Goal: Task Accomplishment & Management: Complete application form

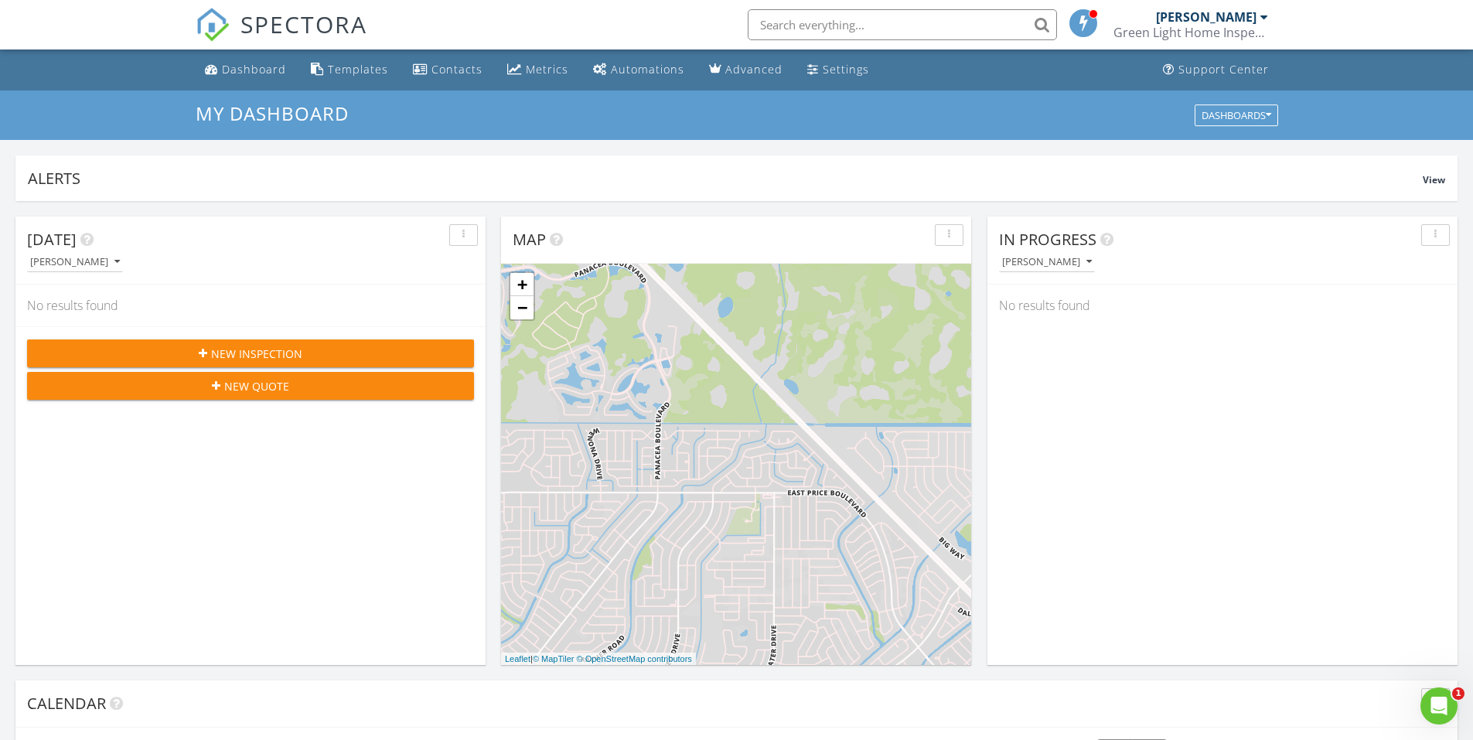
scroll to position [1431, 1497]
click at [236, 358] on span "New Inspection" at bounding box center [256, 354] width 91 height 16
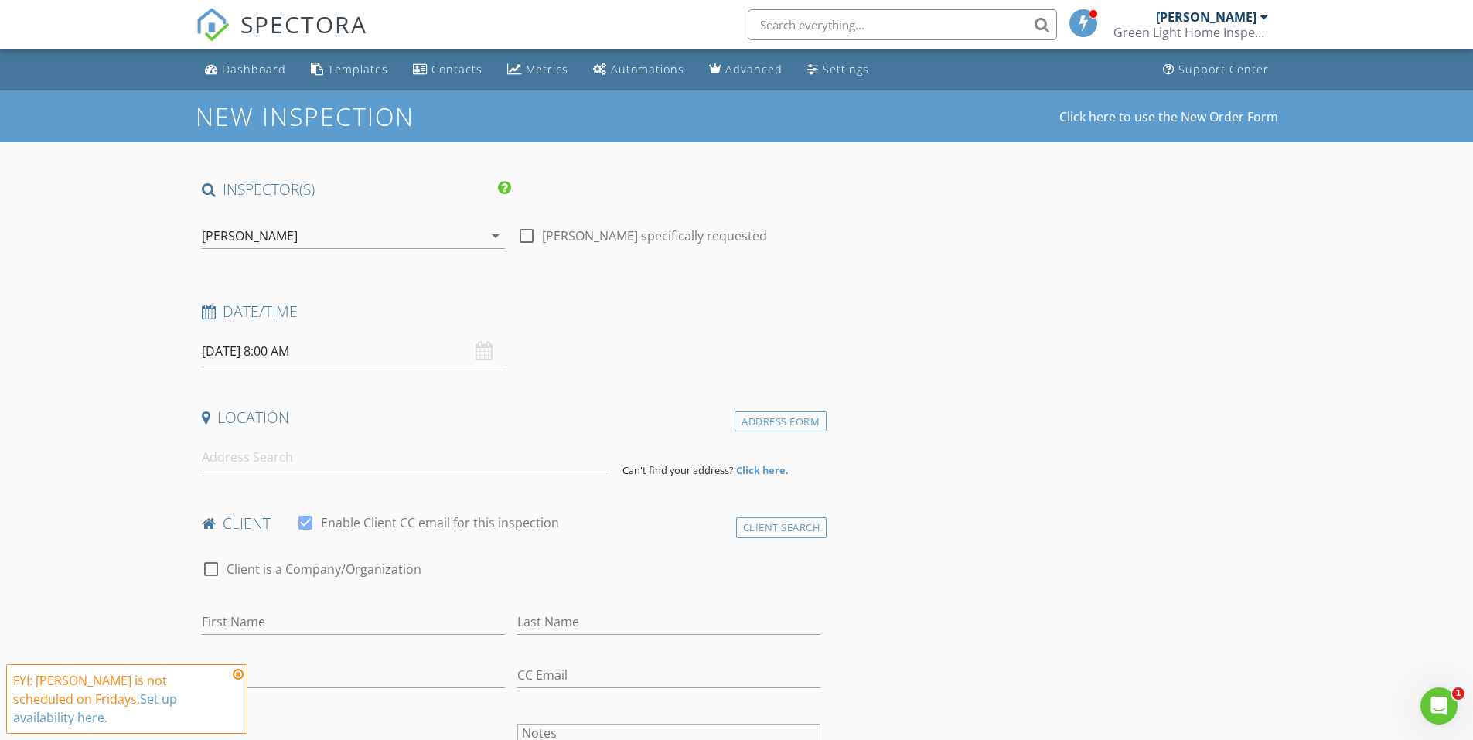
click at [476, 352] on div "[DATE] 8:00 AM" at bounding box center [353, 351] width 303 height 38
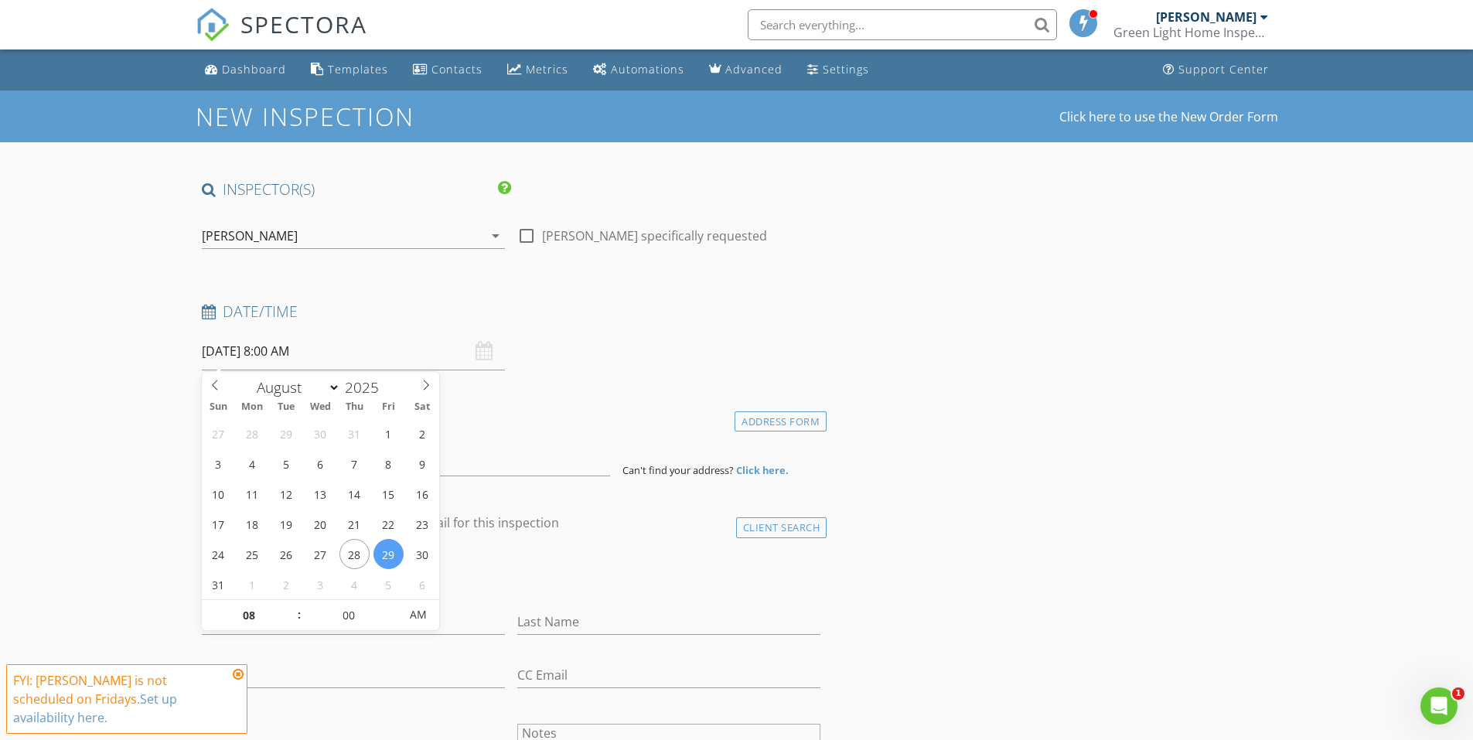
click at [230, 350] on input "[DATE] 8:00 AM" at bounding box center [353, 351] width 303 height 38
type input "08/28/2025 8:00 AM"
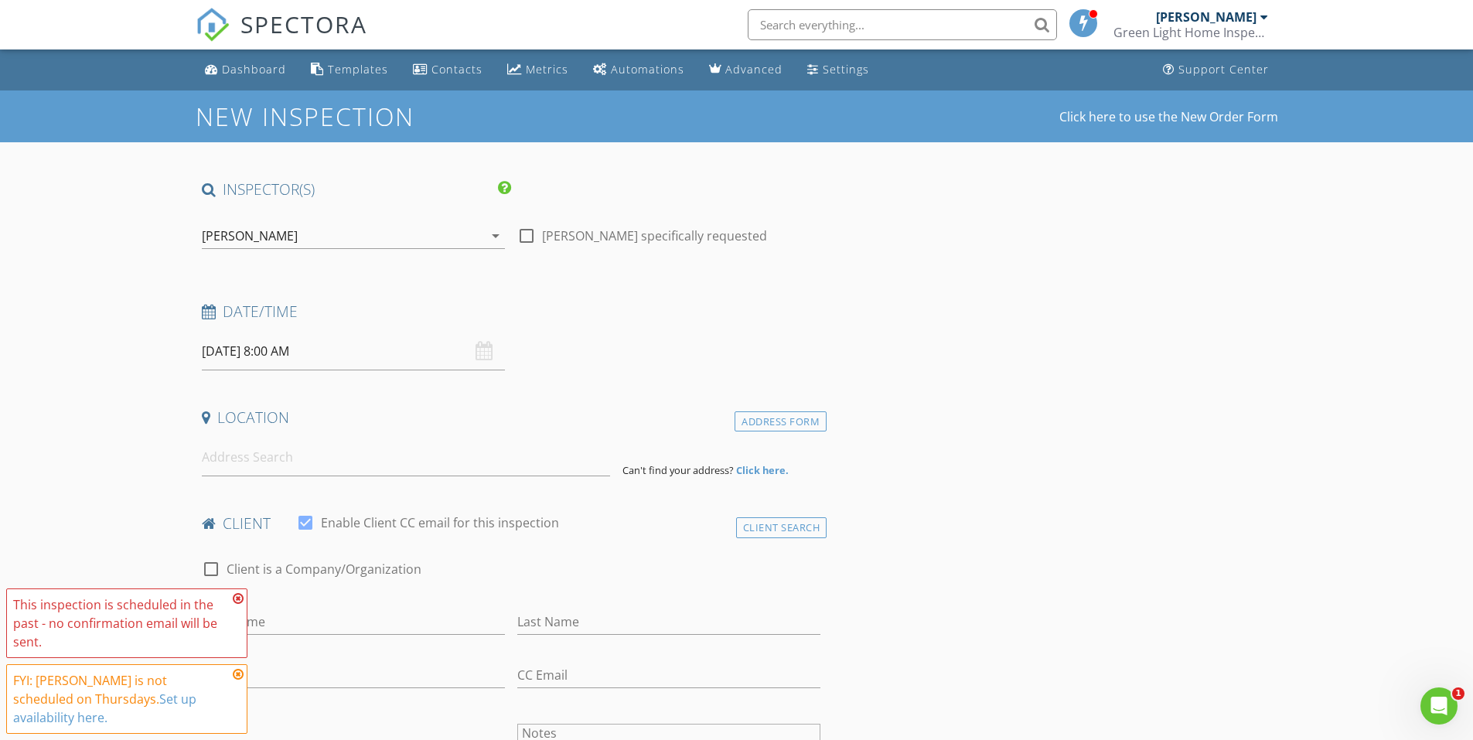
click at [551, 421] on h4 "Location" at bounding box center [511, 417] width 619 height 20
click at [275, 352] on input "08/28/2025 8:00 AM" at bounding box center [353, 351] width 303 height 38
click at [238, 596] on icon at bounding box center [238, 598] width 11 height 12
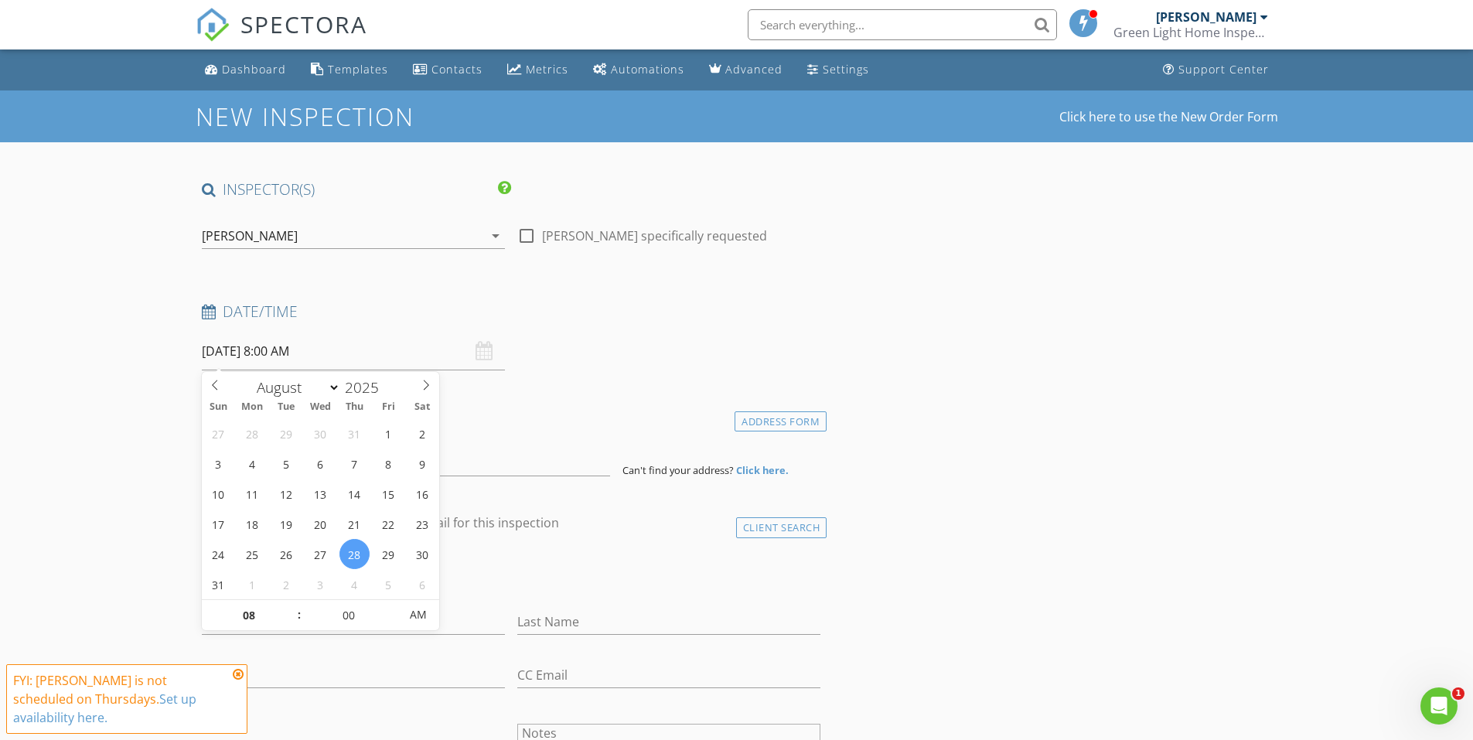
click at [305, 350] on input "08/28/2025 8:00 AM" at bounding box center [353, 351] width 303 height 38
click at [299, 619] on span ":" at bounding box center [299, 614] width 5 height 31
click at [300, 615] on span ":" at bounding box center [299, 614] width 5 height 31
click at [298, 616] on span ":" at bounding box center [299, 614] width 5 height 31
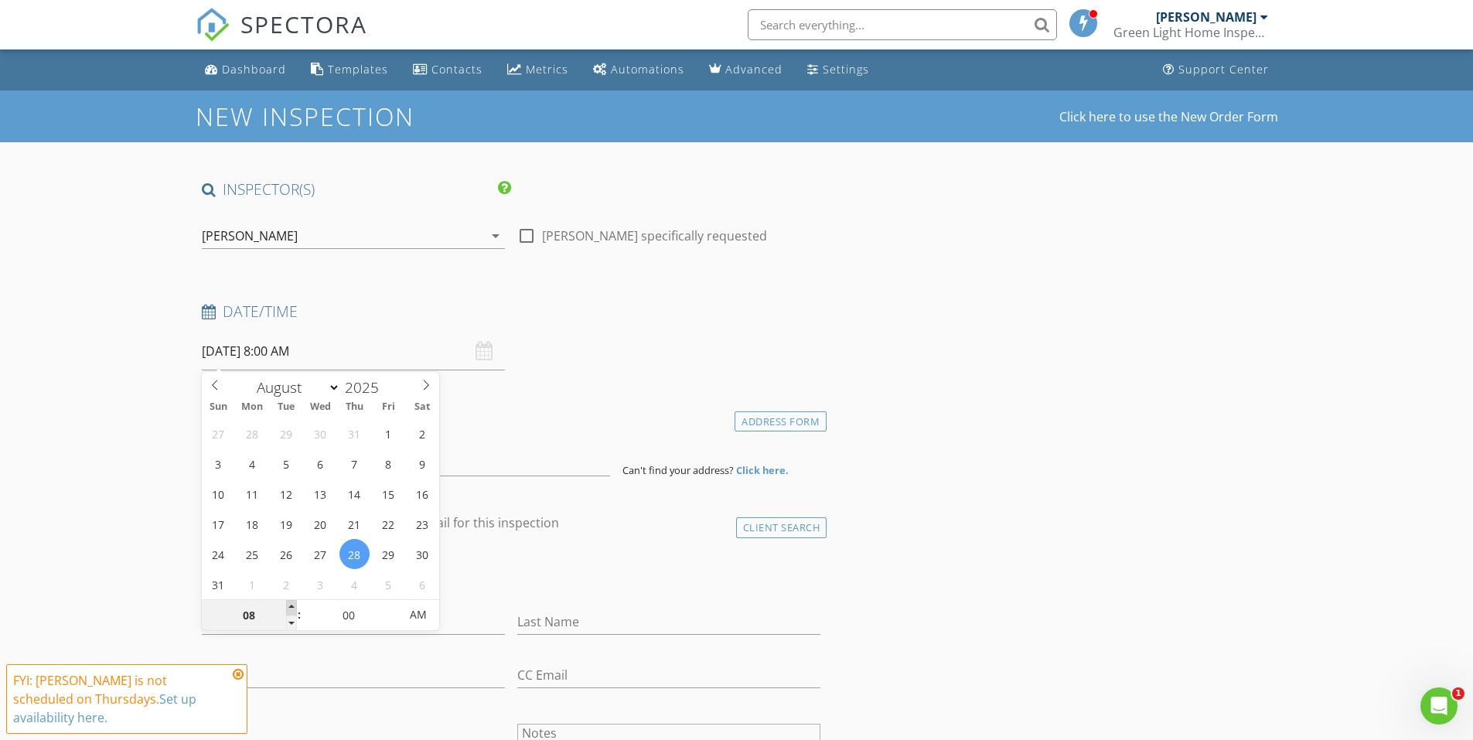
type input "09"
type input "08/28/2025 9:00 AM"
click at [295, 609] on span at bounding box center [291, 607] width 11 height 15
type input "10"
type input "08/28/2025 10:00 AM"
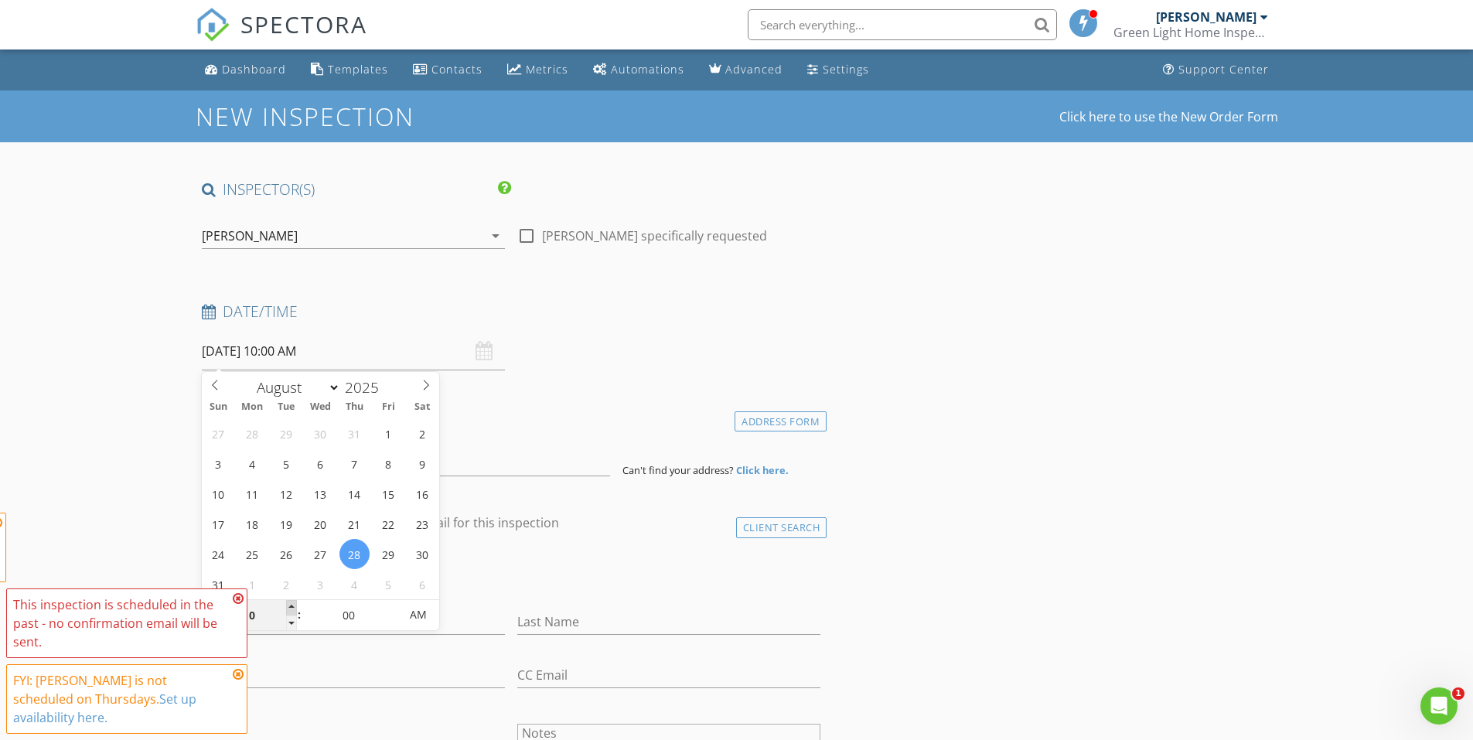
click at [295, 609] on span at bounding box center [291, 607] width 11 height 15
type input "05"
type input "08/28/2025 10:05 AM"
click at [390, 605] on span at bounding box center [391, 607] width 11 height 15
type input "10"
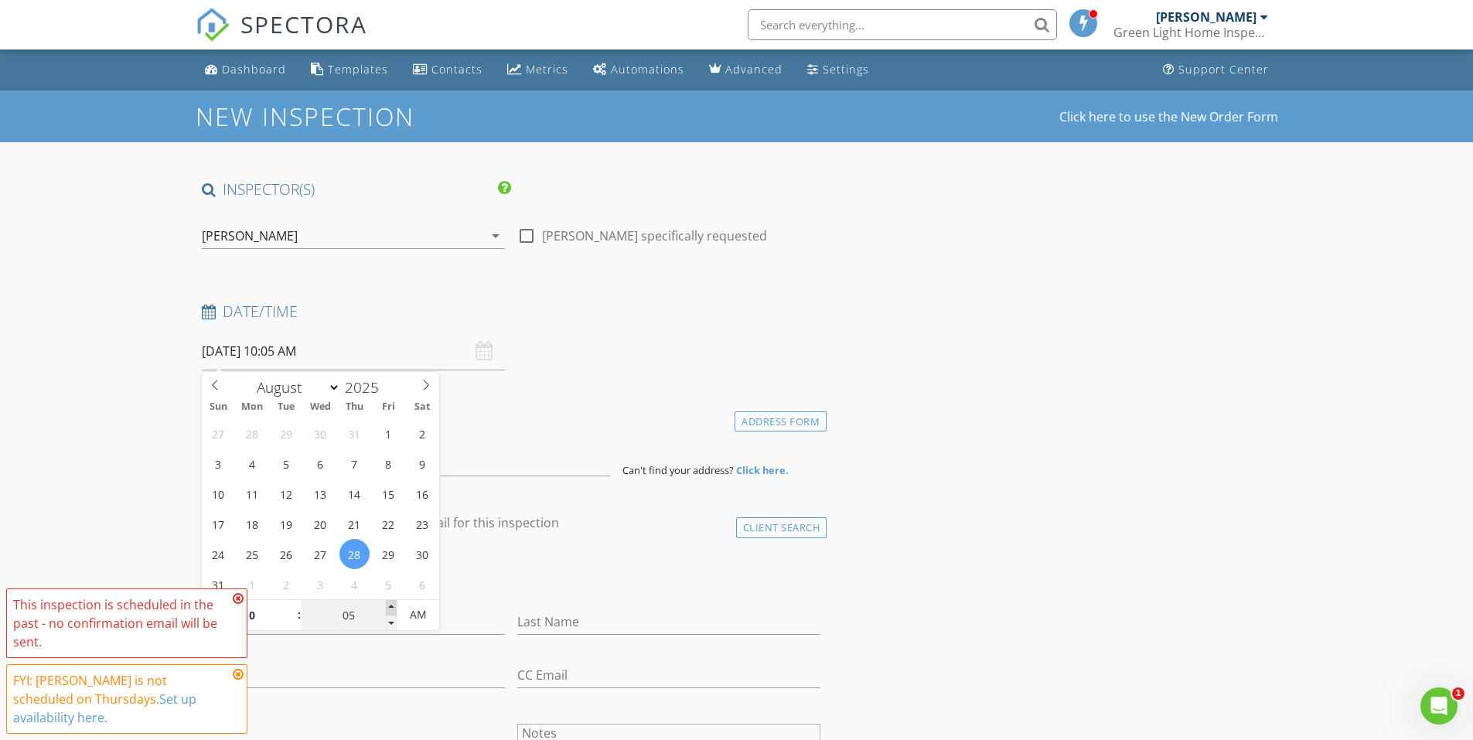
type input "08/28/2025 10:10 AM"
click at [390, 605] on span at bounding box center [391, 607] width 11 height 15
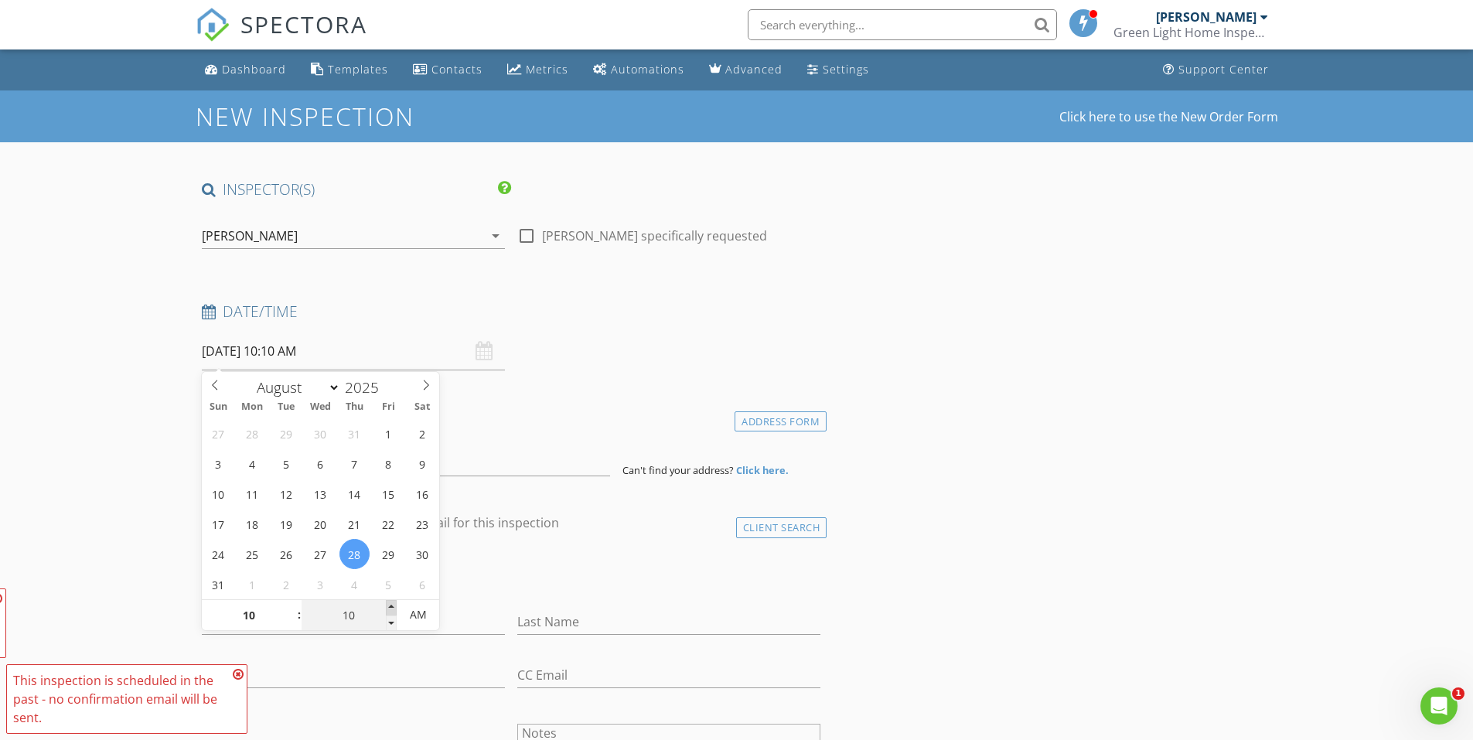
type input "15"
type input "08/28/2025 10:15 AM"
click at [390, 605] on span at bounding box center [391, 607] width 11 height 15
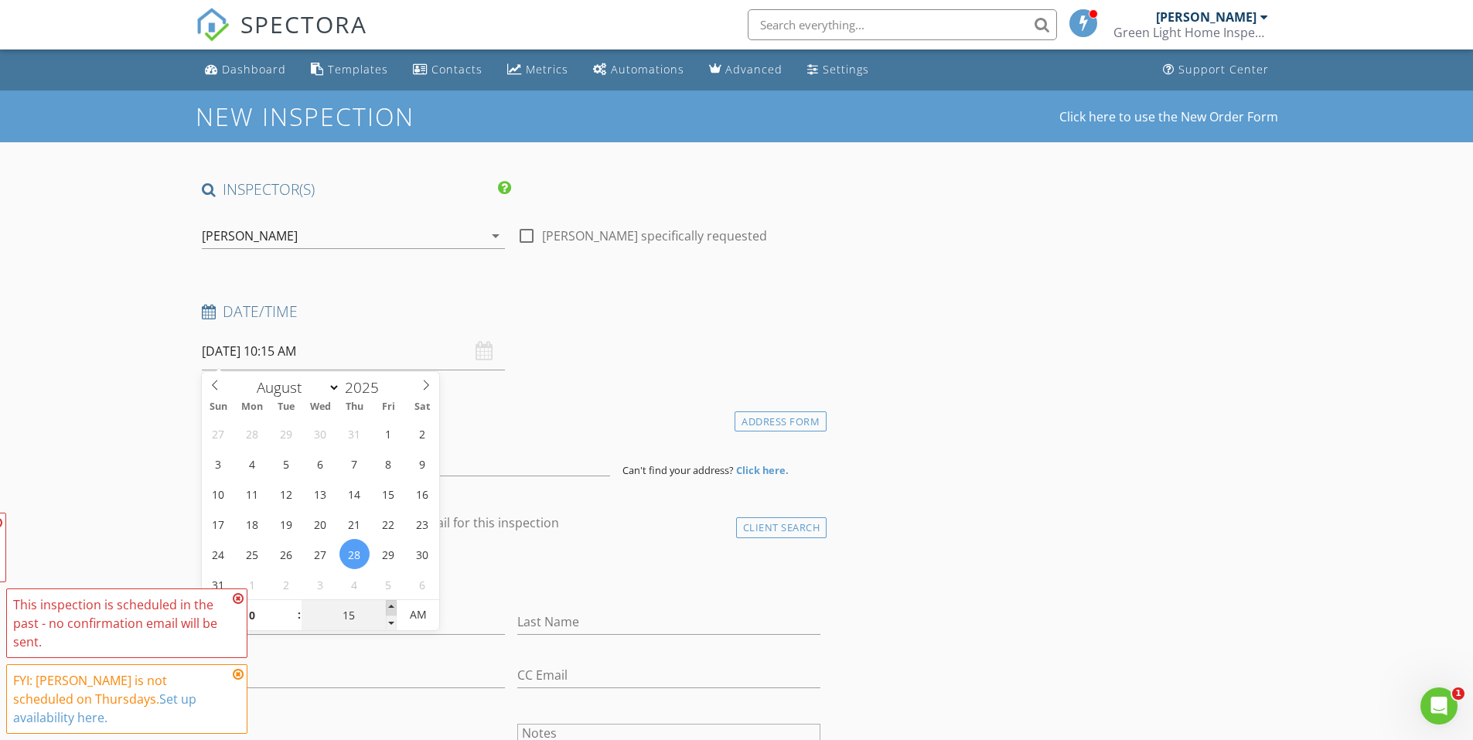
type input "20"
type input "08/28/2025 10:20 AM"
click at [390, 605] on span at bounding box center [391, 607] width 11 height 15
type input "25"
type input "08/28/2025 10:25 AM"
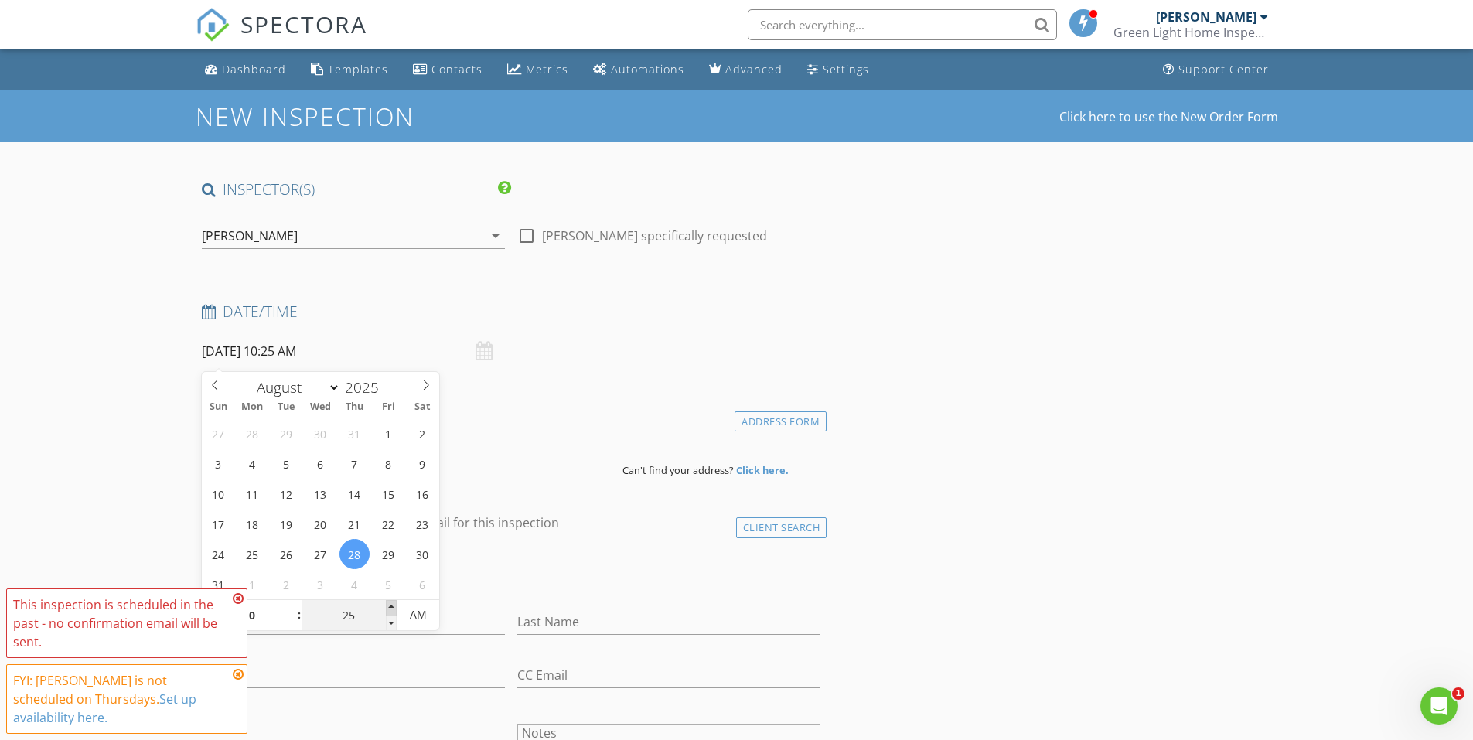
click at [390, 605] on span at bounding box center [391, 607] width 11 height 15
type input "30"
type input "[DATE] 10:30 AM"
click at [390, 605] on span at bounding box center [391, 607] width 11 height 15
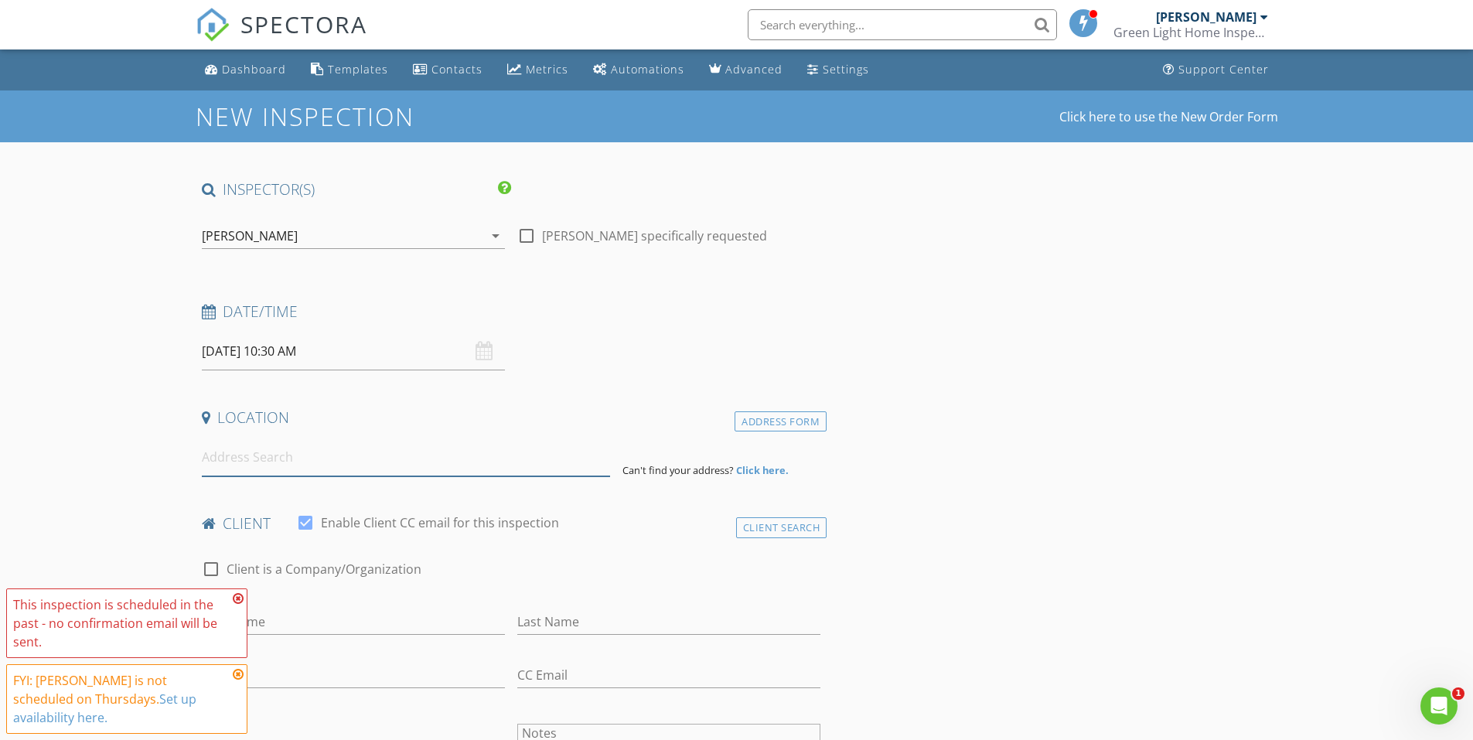
click at [272, 459] on input at bounding box center [406, 457] width 408 height 38
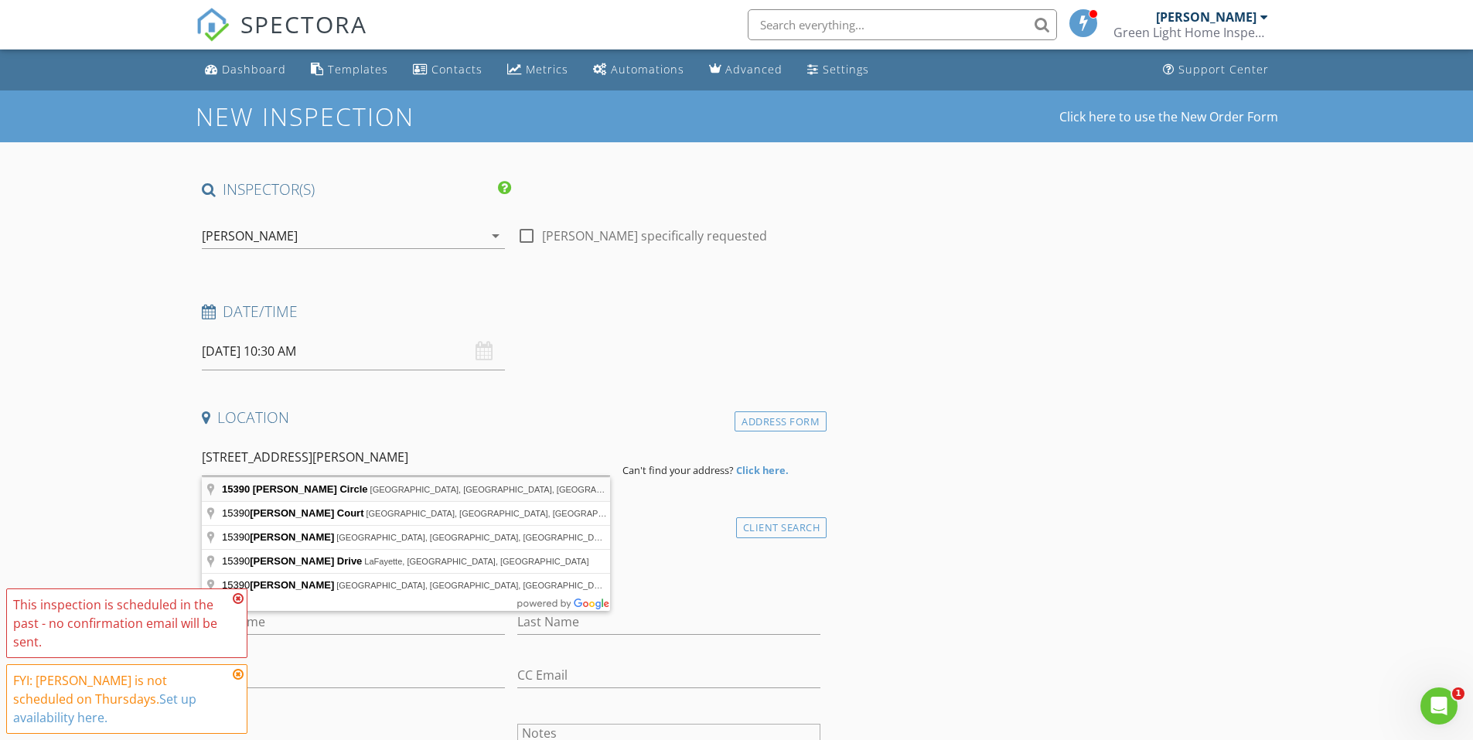
type input "15390 Ancel Circle, Port Charlotte, FL, USA"
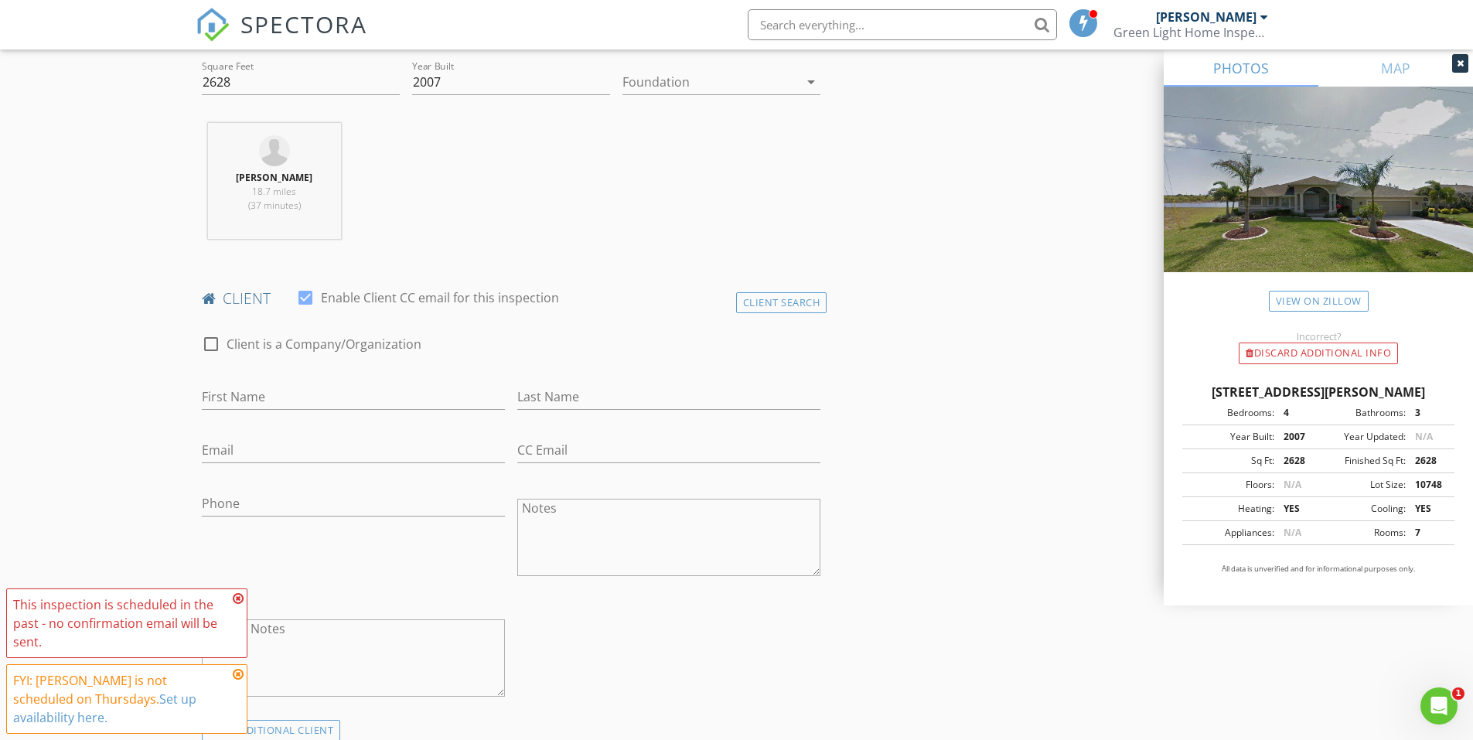
scroll to position [619, 0]
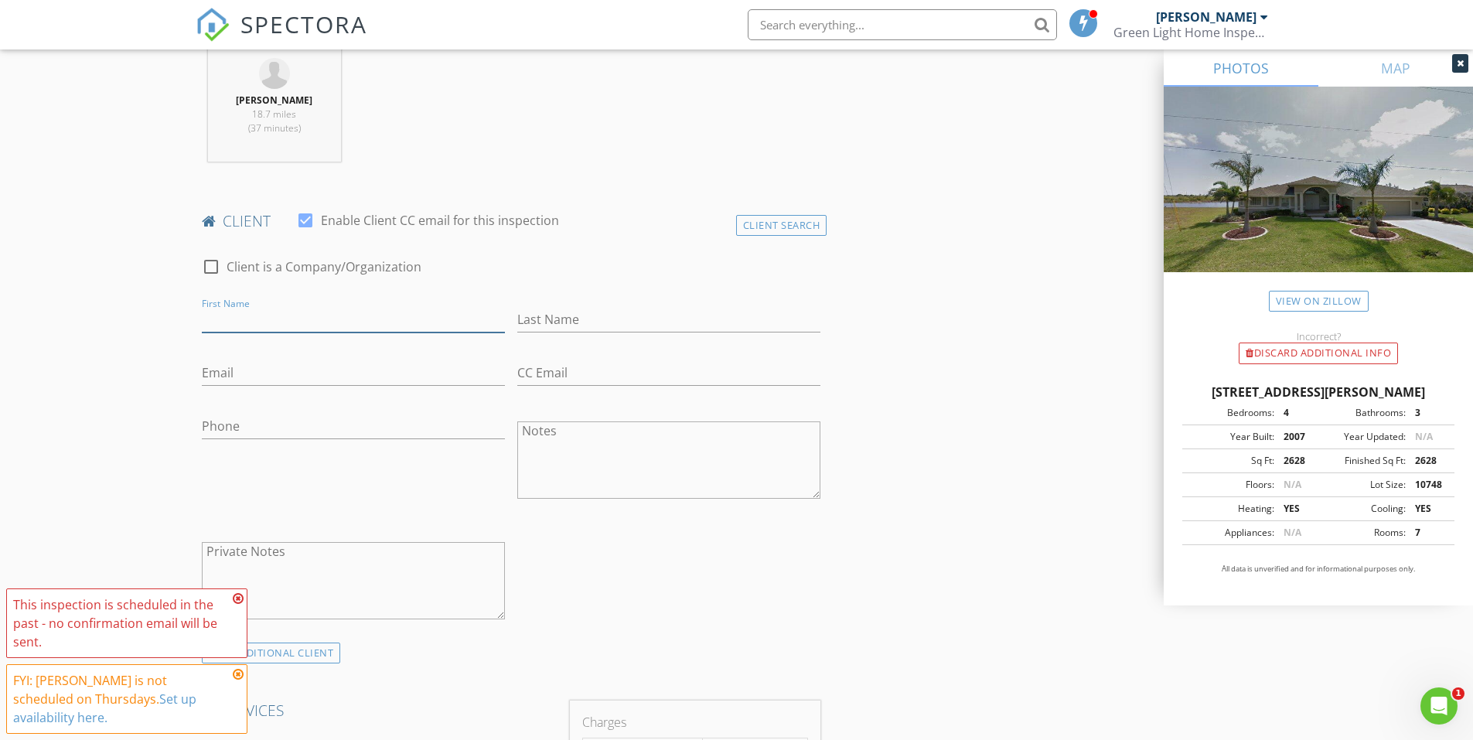
click at [224, 309] on input "First Name" at bounding box center [353, 320] width 303 height 26
type input "[PERSON_NAME]"
type input "Hill"
click at [254, 364] on input "Email" at bounding box center [353, 373] width 303 height 26
type input "Pathill@hillbros.com"
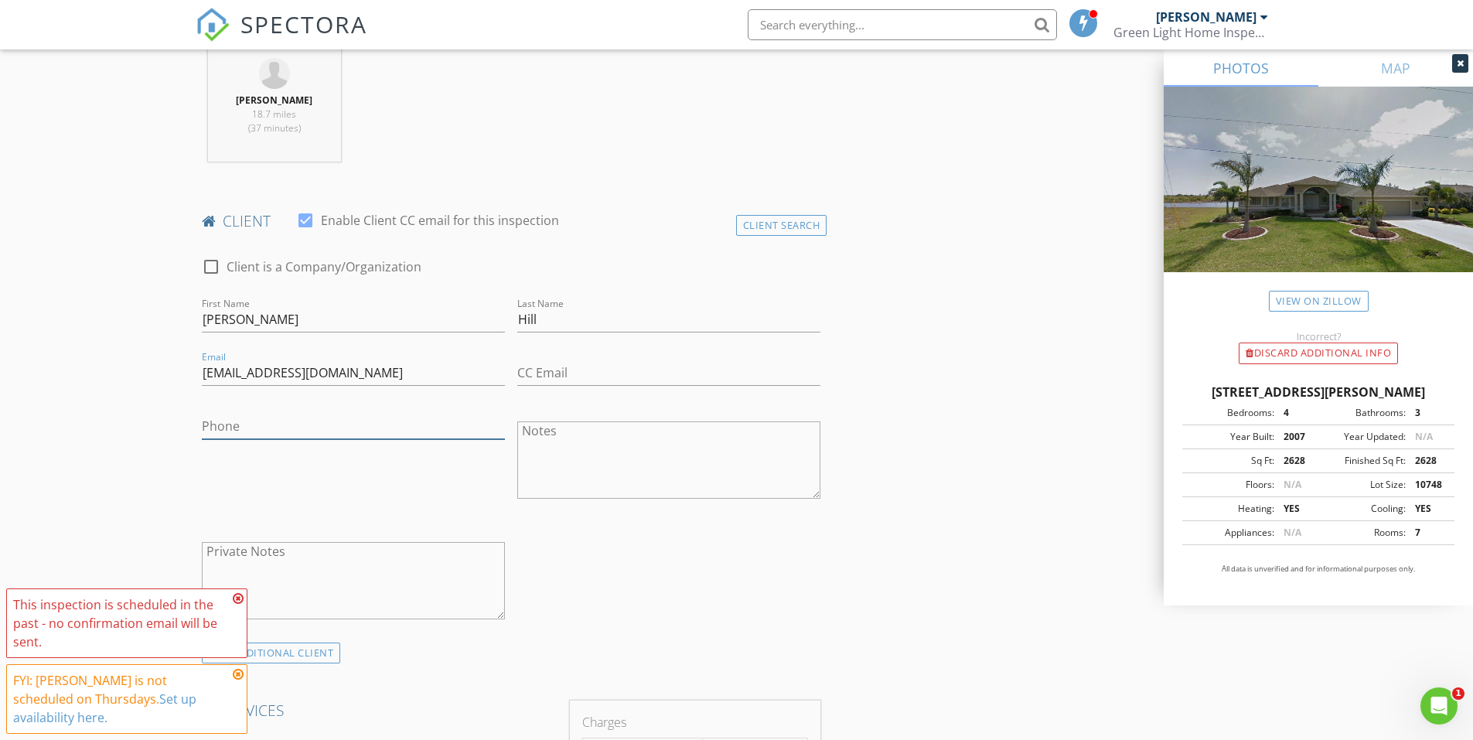
click at [234, 431] on input "Phone" at bounding box center [353, 427] width 303 height 26
type input "[PHONE_NUMBER]"
click at [650, 600] on div "check_box_outline_blank Client is a Company/Organization First Name Patrick Las…" at bounding box center [512, 442] width 632 height 401
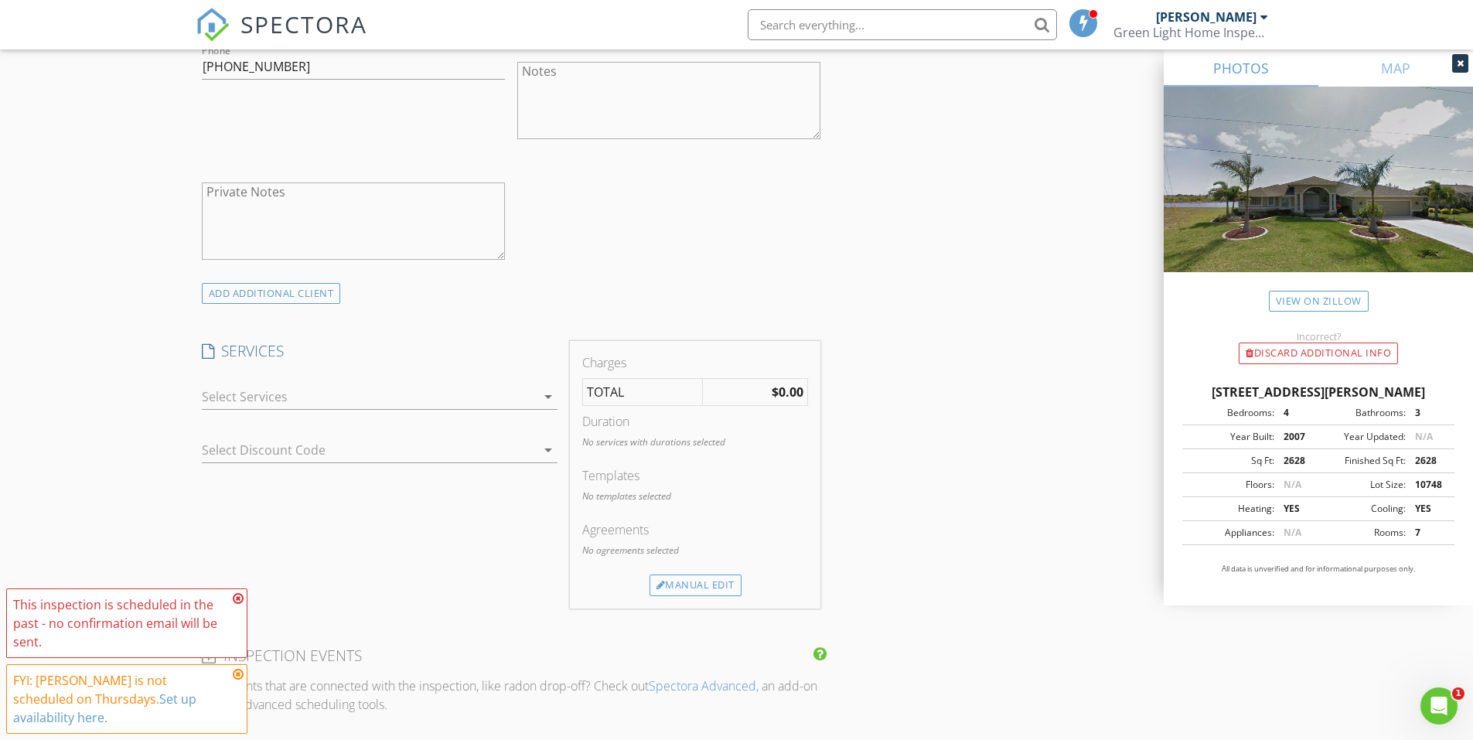
scroll to position [1005, 0]
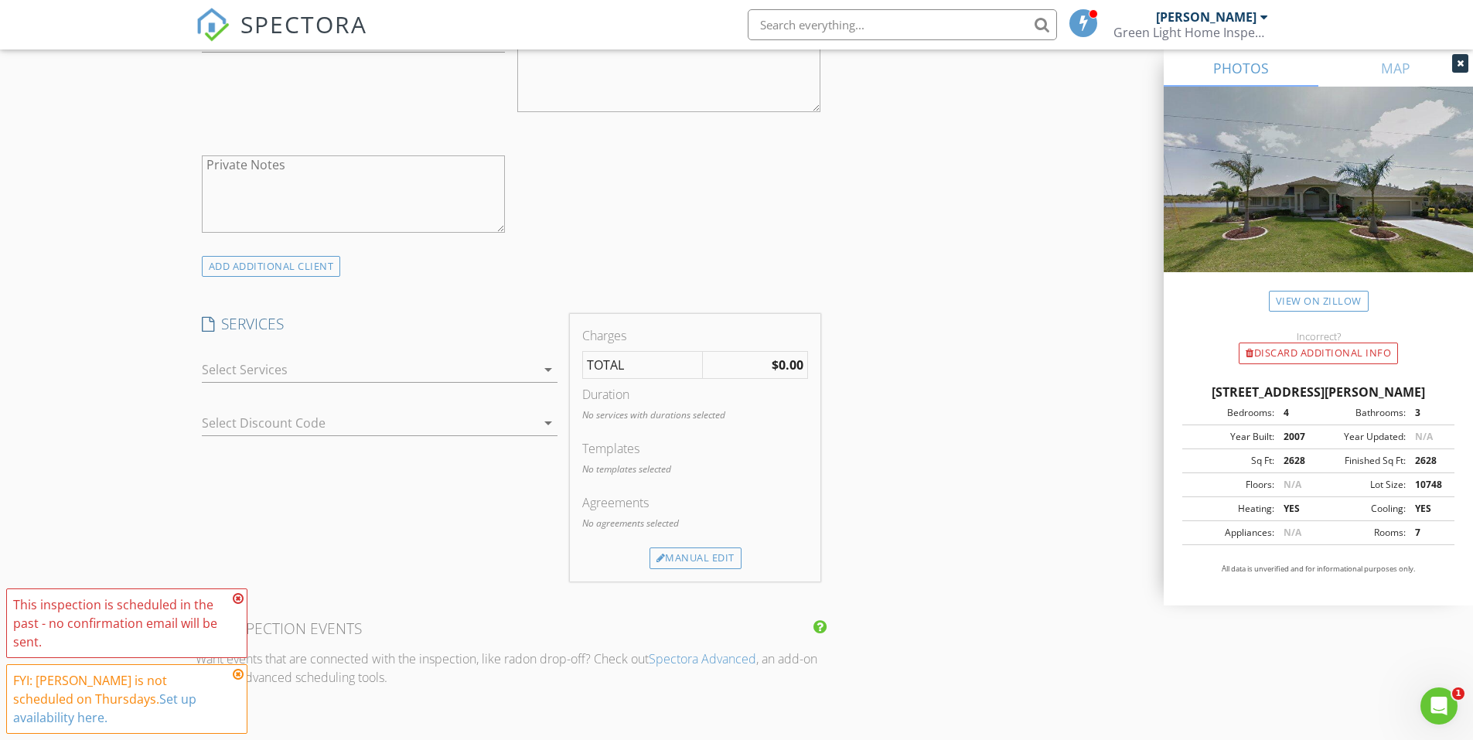
click at [326, 367] on div at bounding box center [369, 369] width 334 height 25
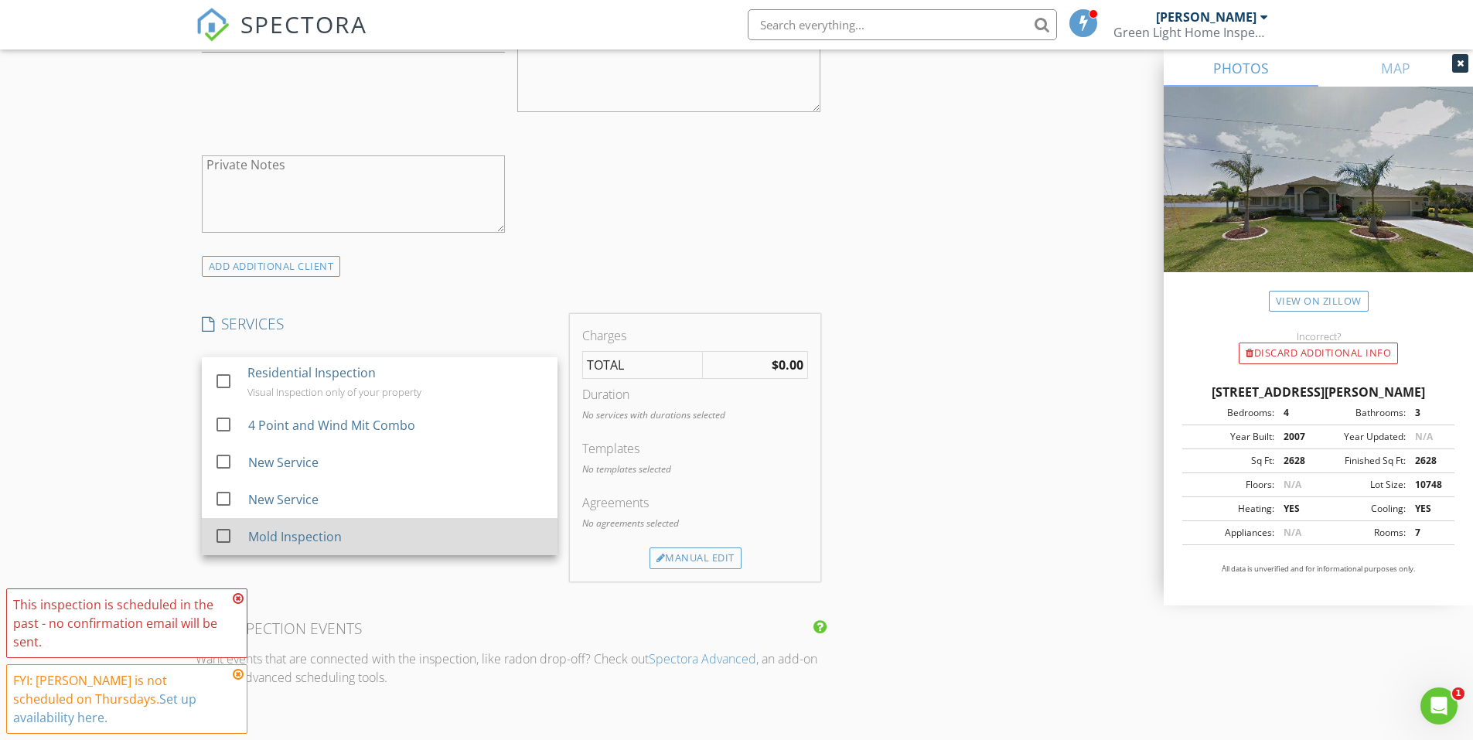
click at [292, 536] on div "Mold Inspection" at bounding box center [294, 536] width 94 height 19
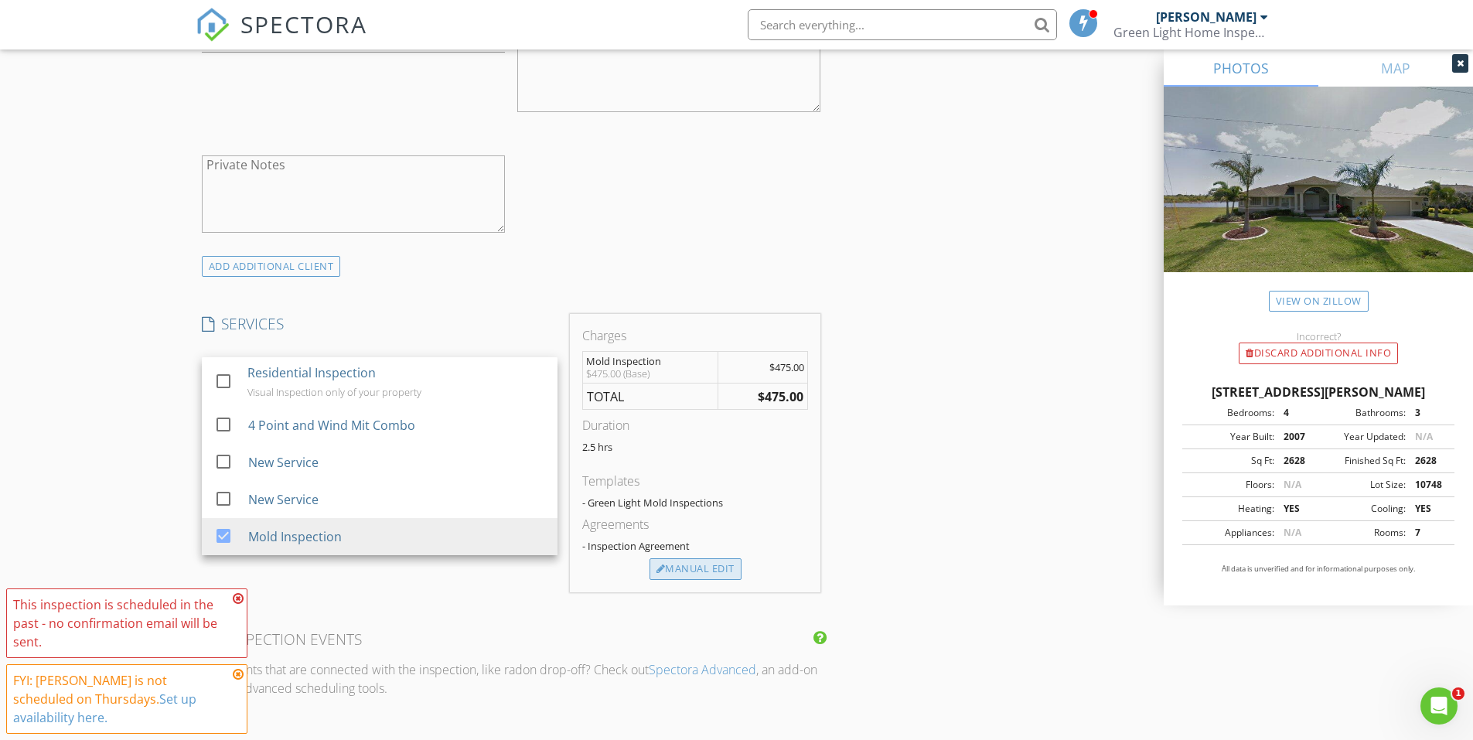
click at [704, 569] on div "Manual Edit" at bounding box center [696, 569] width 92 height 22
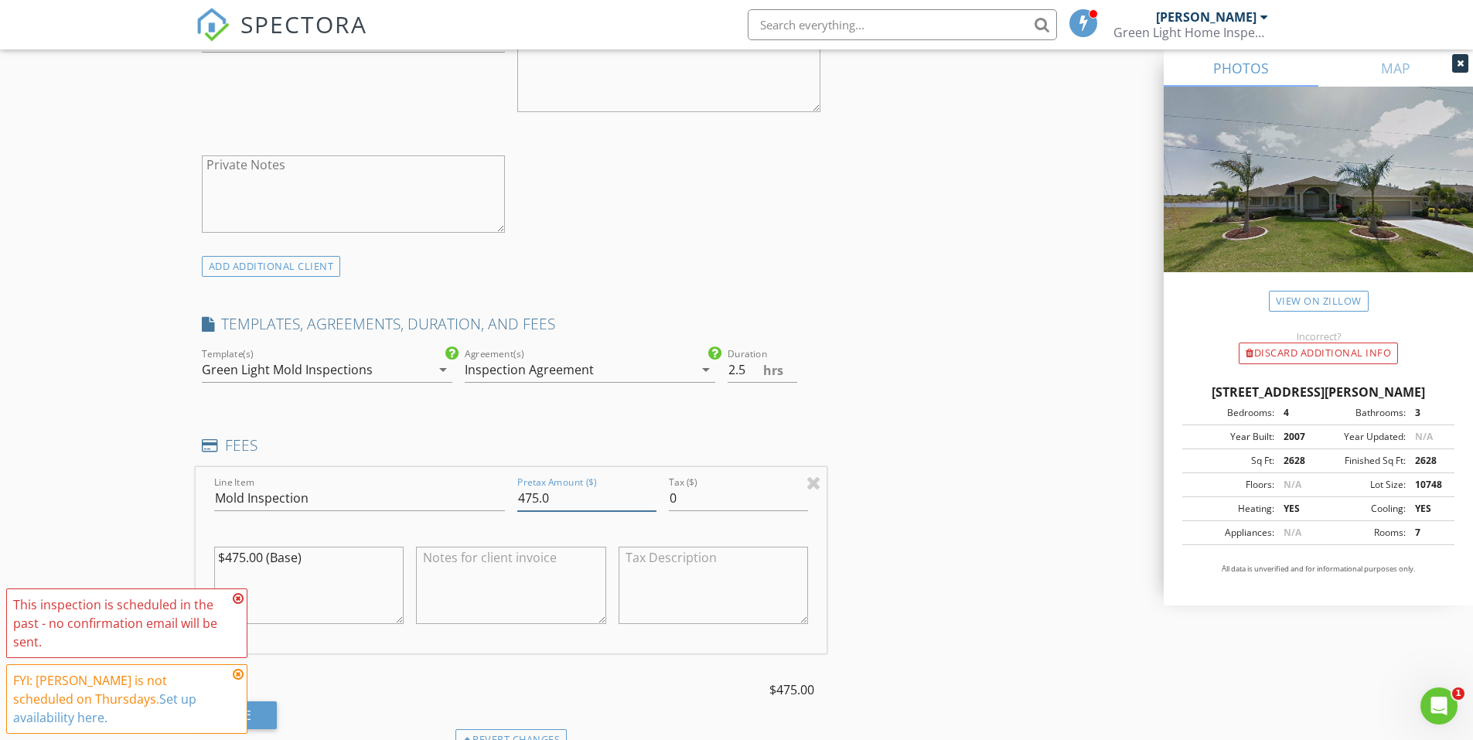
drag, startPoint x: 564, startPoint y: 500, endPoint x: 365, endPoint y: 497, distance: 198.7
click at [391, 499] on div "Line Item Mold Inspection Pretax Amount ($) 475.0 Tax ($) 0 $475.00 (Base)" at bounding box center [512, 560] width 632 height 186
click at [820, 482] on div at bounding box center [813, 482] width 15 height 19
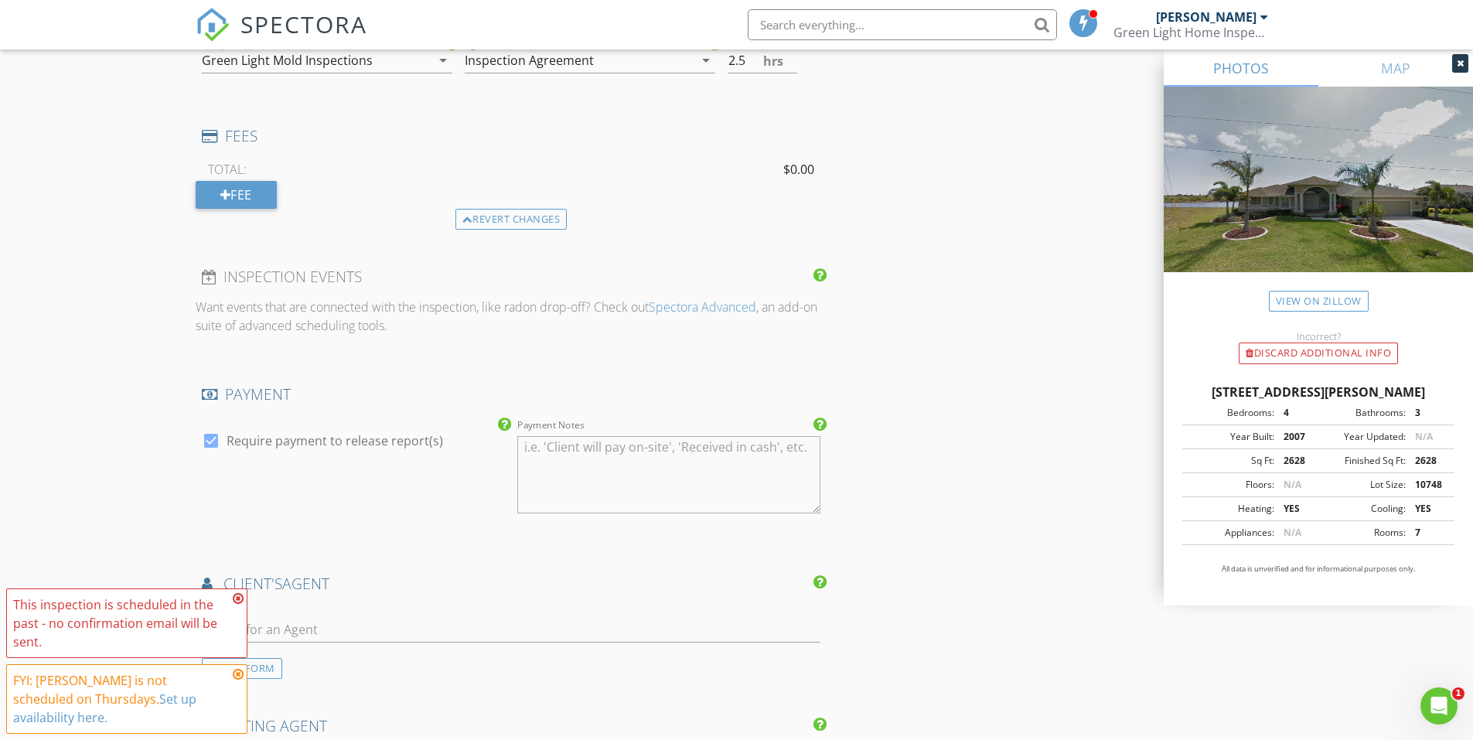
scroll to position [1392, 0]
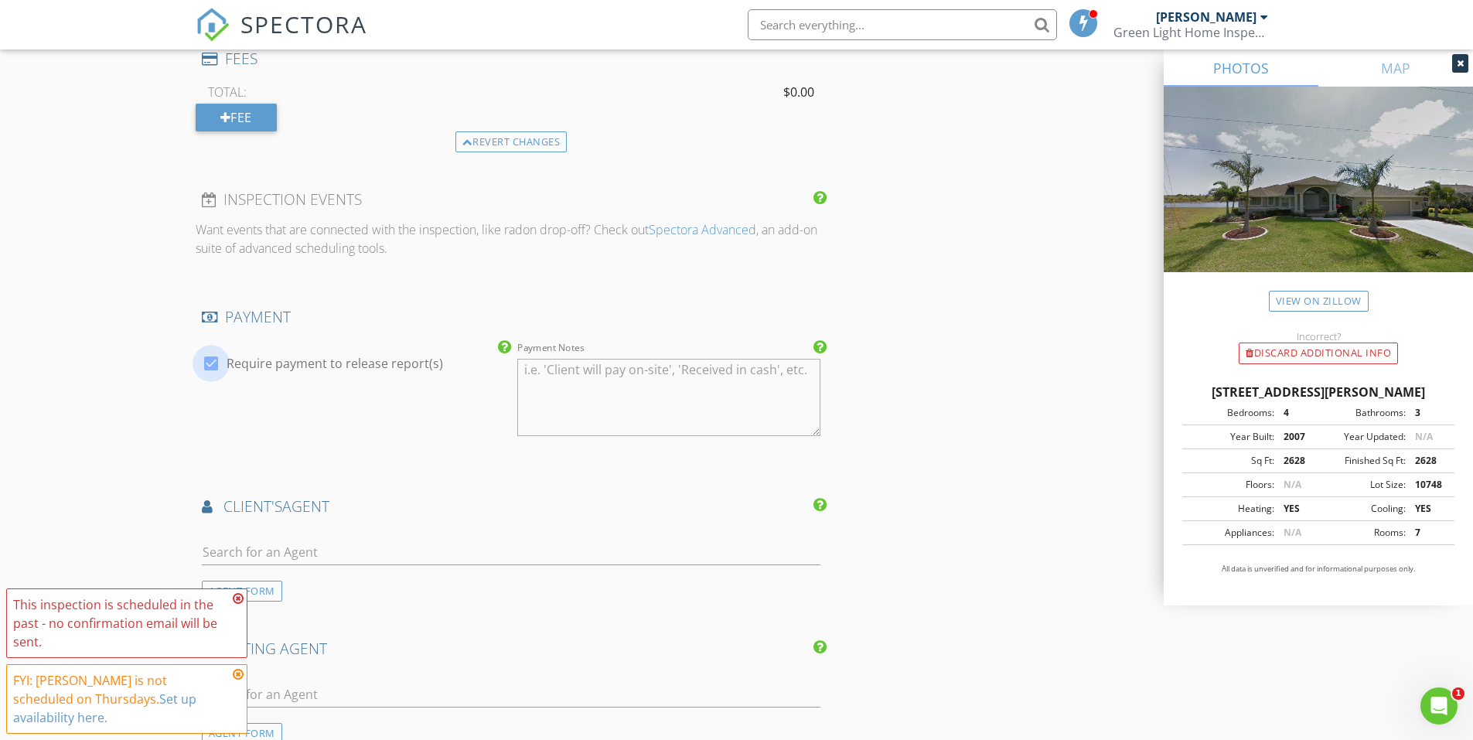
click at [210, 360] on div at bounding box center [211, 363] width 26 height 26
checkbox input "false"
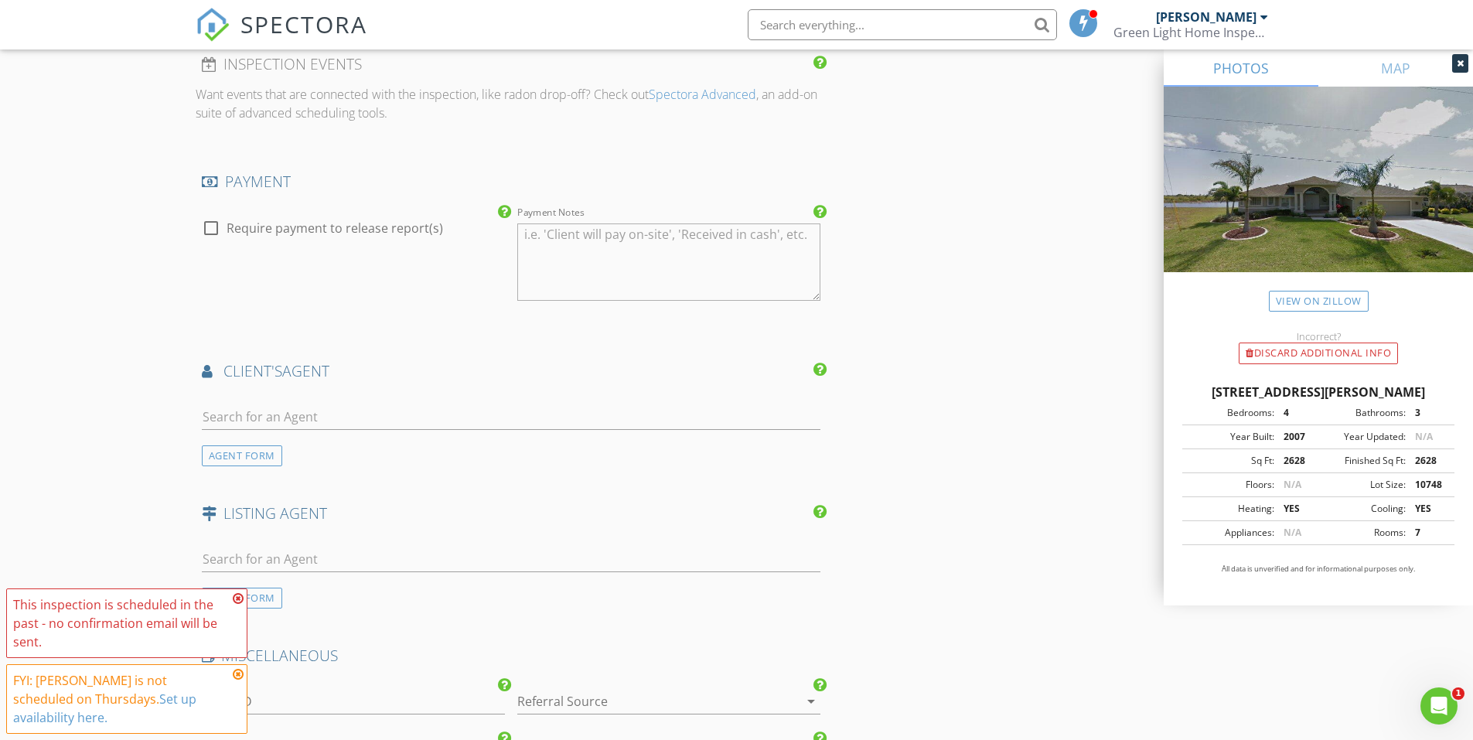
scroll to position [1546, 0]
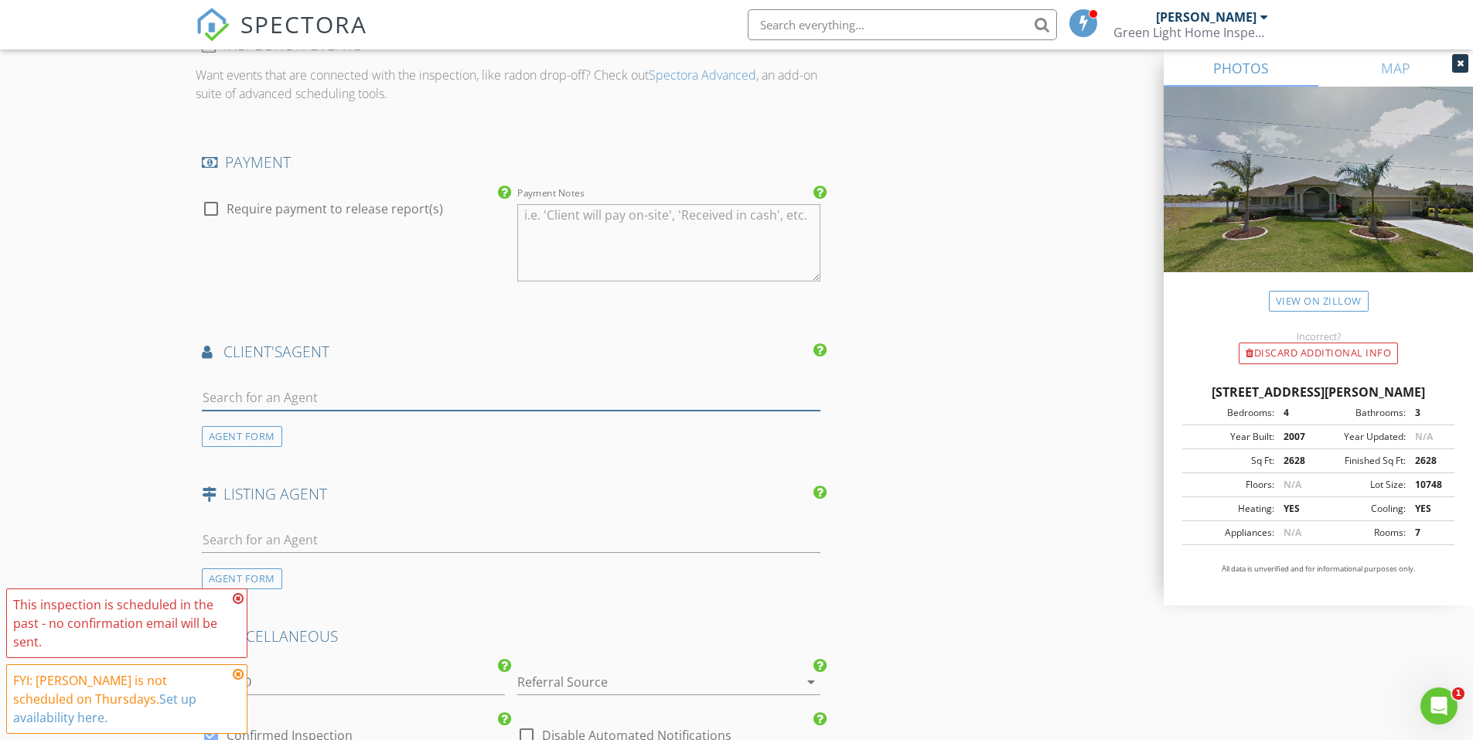
click at [243, 398] on input "text" at bounding box center [511, 398] width 619 height 26
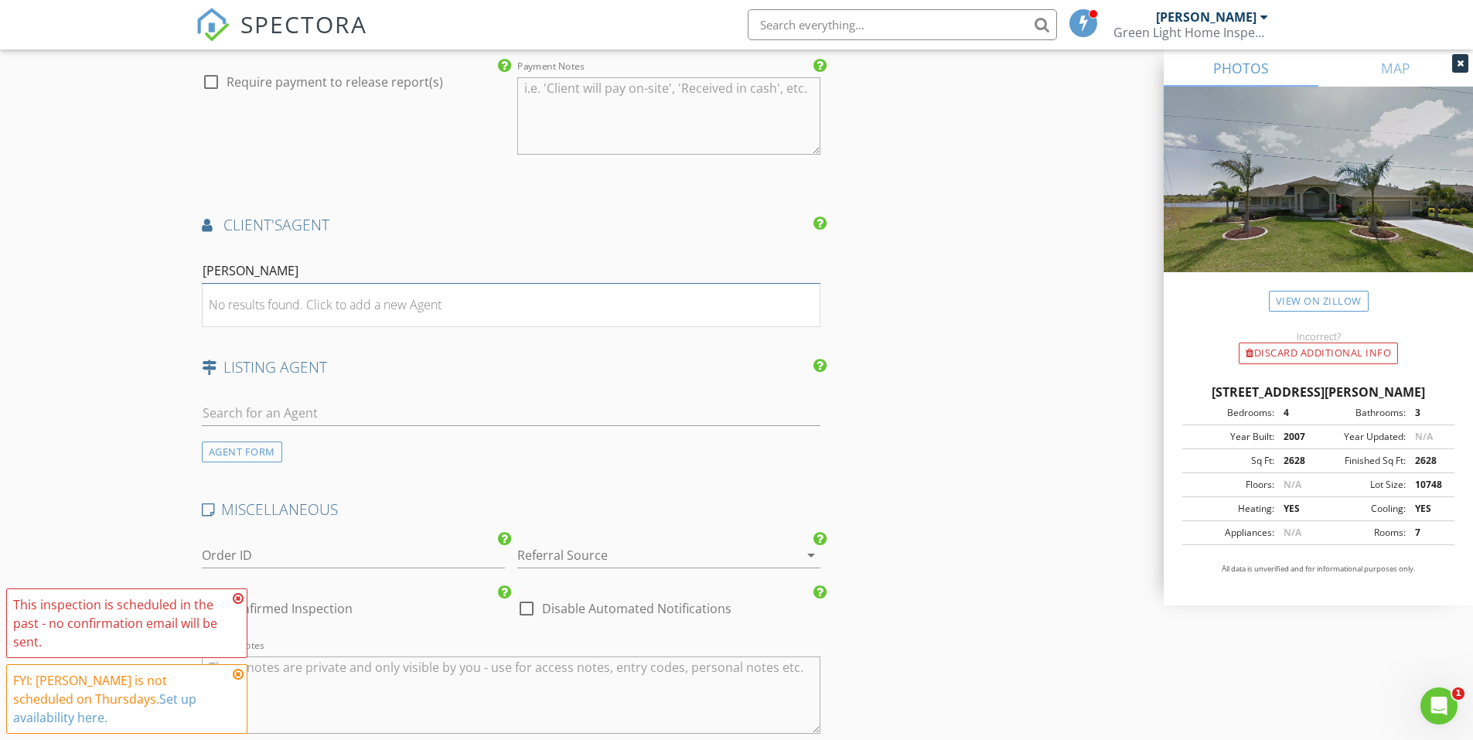
scroll to position [1701, 0]
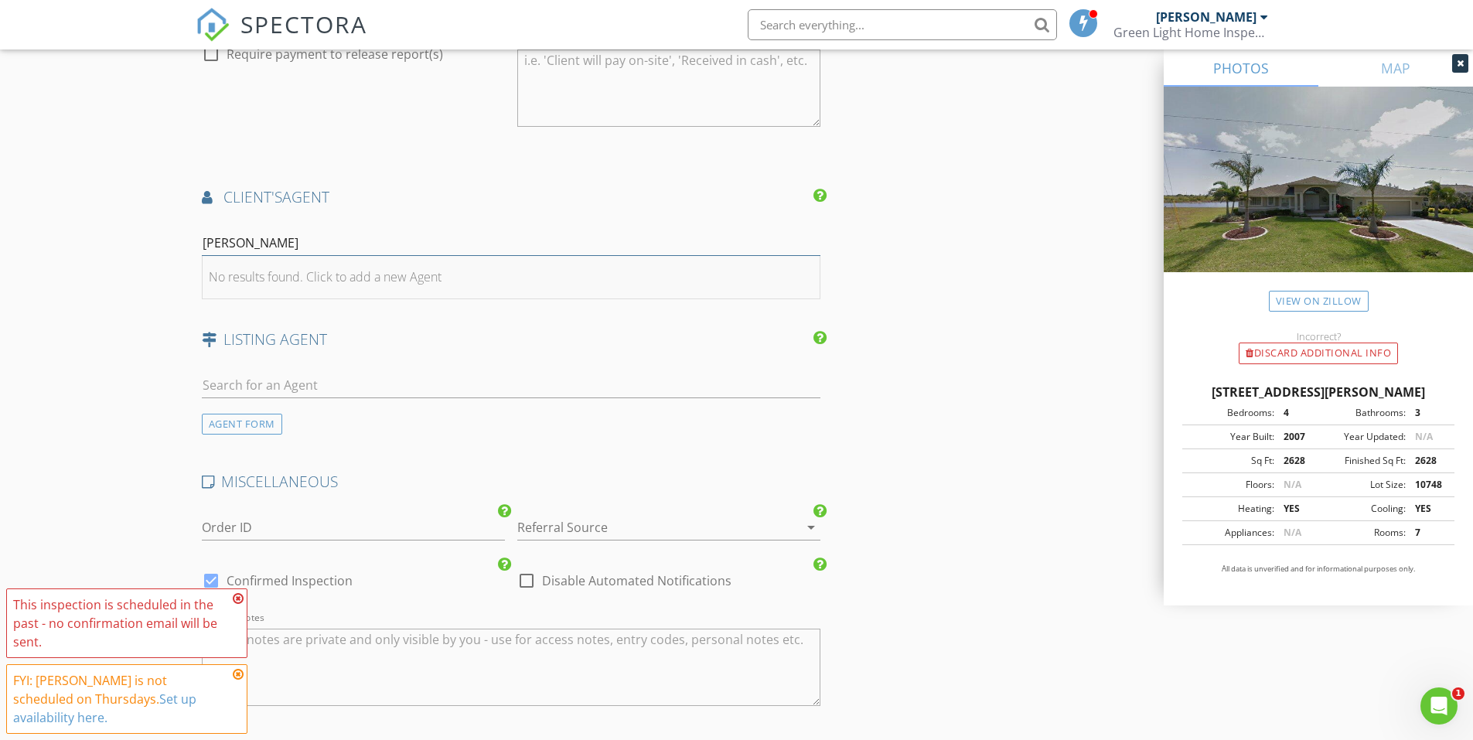
type input "[PERSON_NAME]"
click at [302, 277] on div "No results found. Click to add a new Agent" at bounding box center [325, 277] width 233 height 19
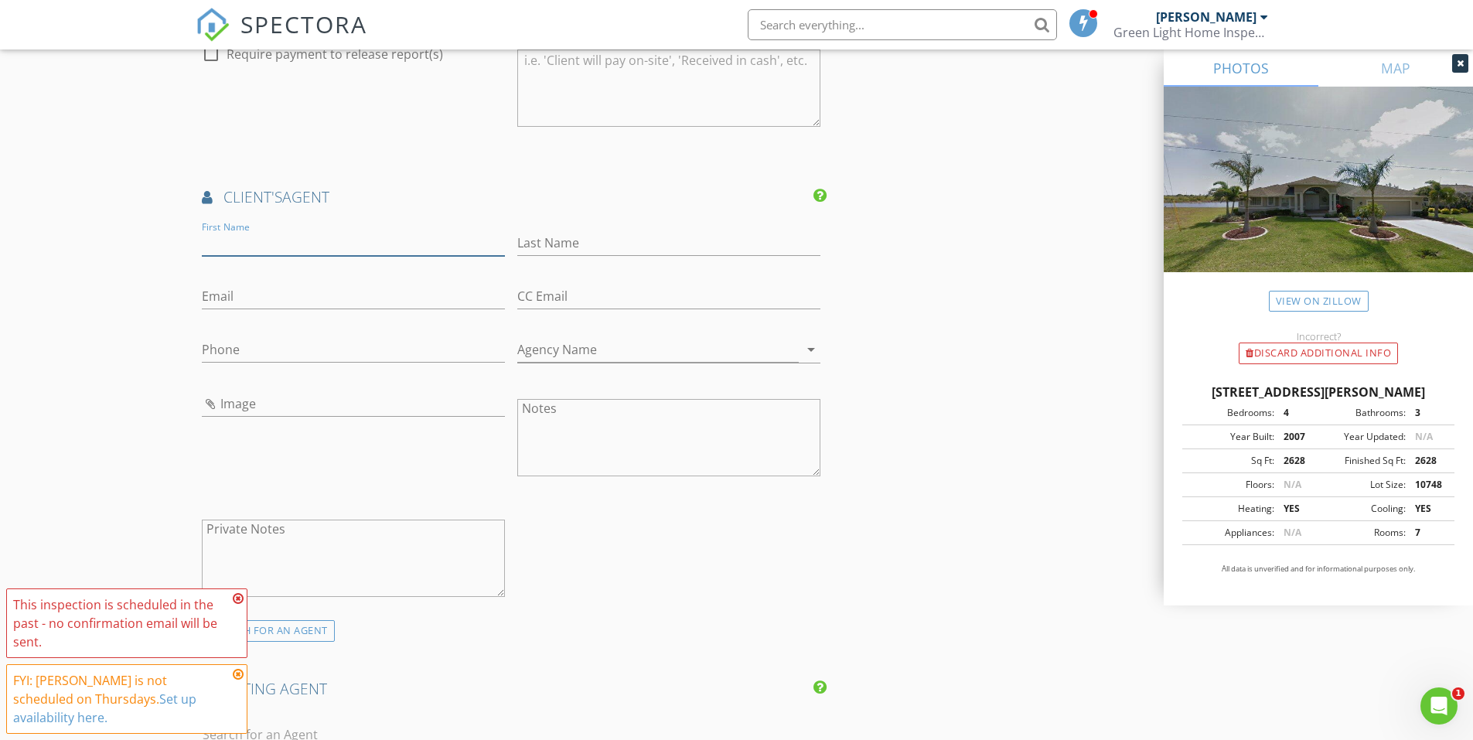
click at [232, 241] on input "First Name" at bounding box center [353, 243] width 303 height 26
type input "[PERSON_NAME]"
click at [567, 244] on input "Last Name" at bounding box center [668, 243] width 303 height 26
type input "[PERSON_NAME]"
click at [217, 296] on input "Email" at bounding box center [353, 297] width 303 height 26
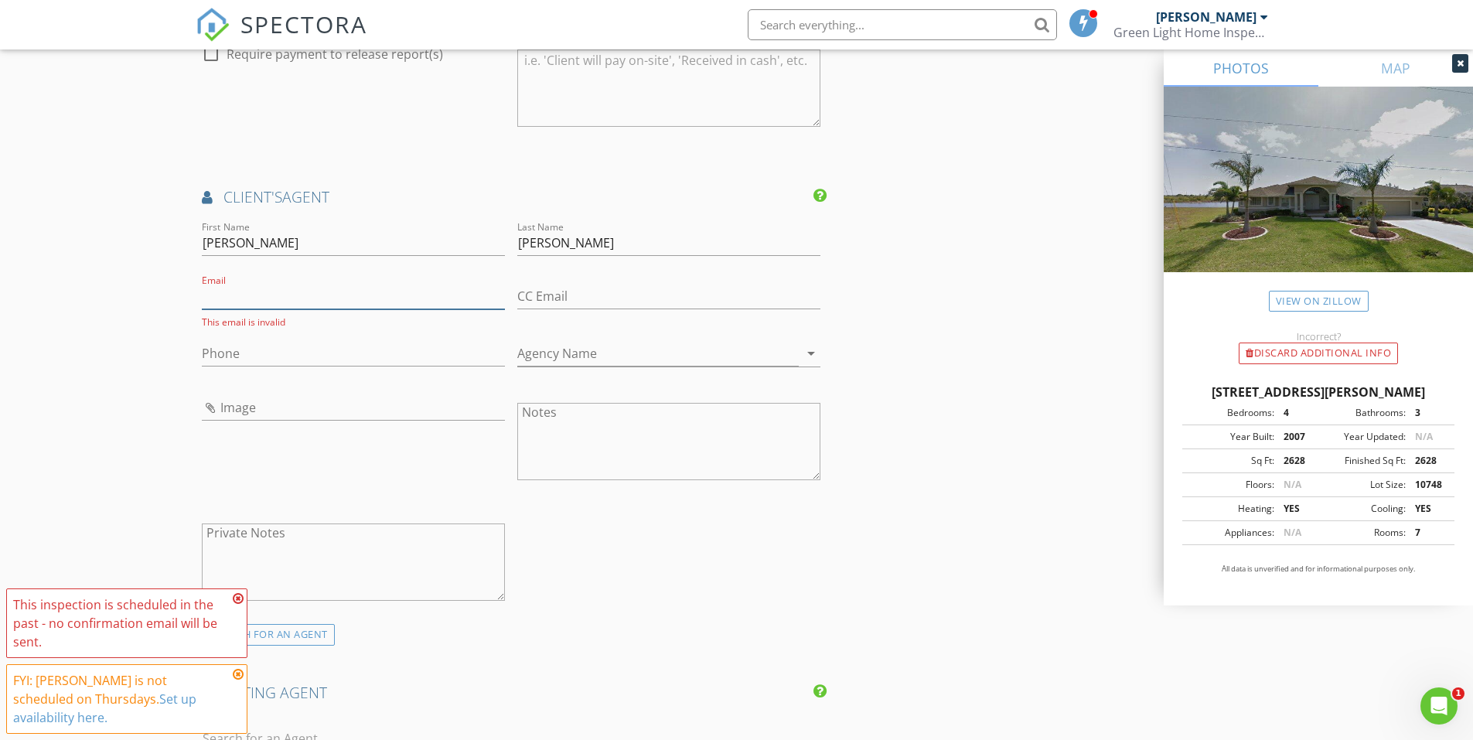
click at [230, 296] on input "Email" at bounding box center [353, 297] width 303 height 26
paste input "[EMAIL_ADDRESS][DOMAIN_NAME]"
type input "[EMAIL_ADDRESS][DOMAIN_NAME]"
click at [223, 356] on input "Phone" at bounding box center [353, 350] width 303 height 26
type input "[PHONE_NUMBER]"
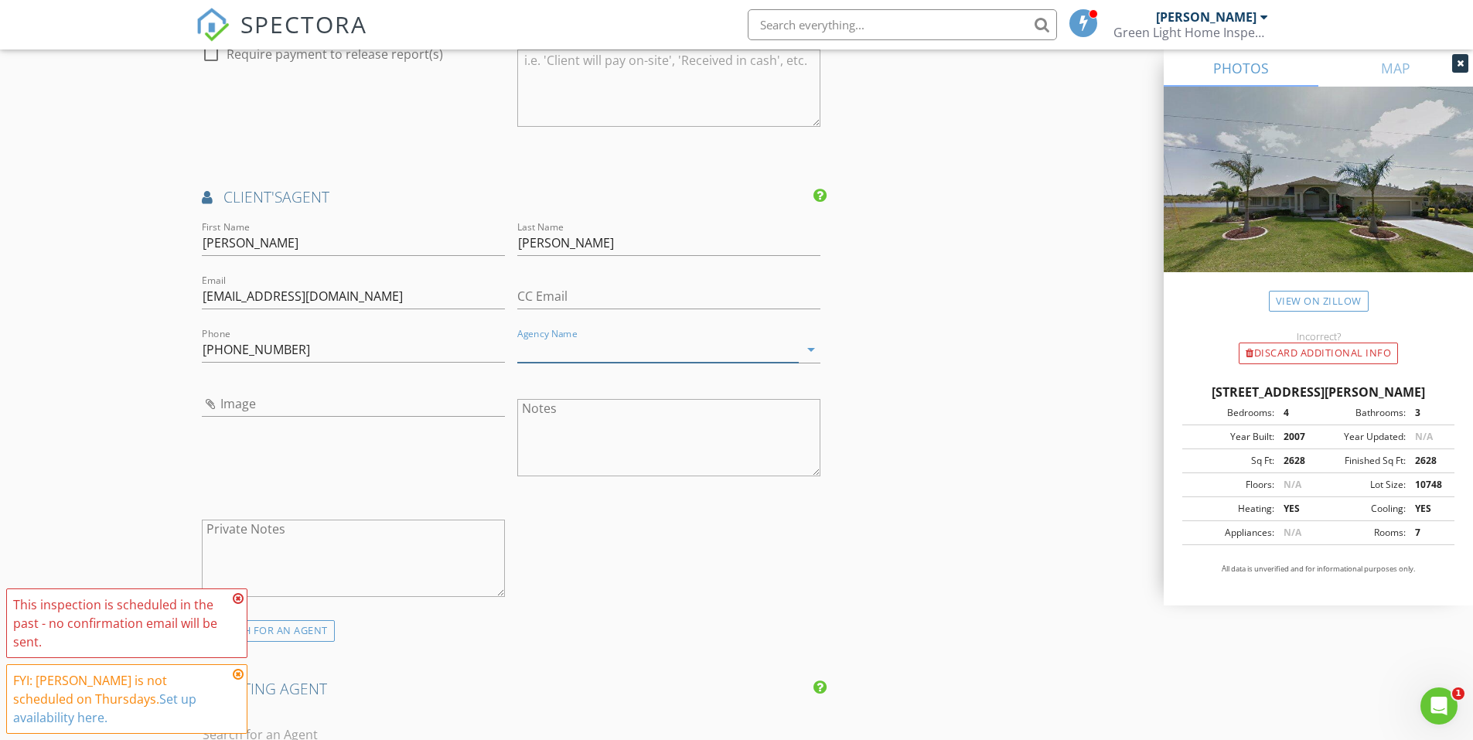
click at [572, 352] on input "Agency Name" at bounding box center [657, 350] width 281 height 26
click at [684, 585] on div "First Name Kelly Last Name Simmons Email kellysimmonsrealty@gmail.com CC Email …" at bounding box center [512, 419] width 632 height 402
type input "ERA Real Estate"
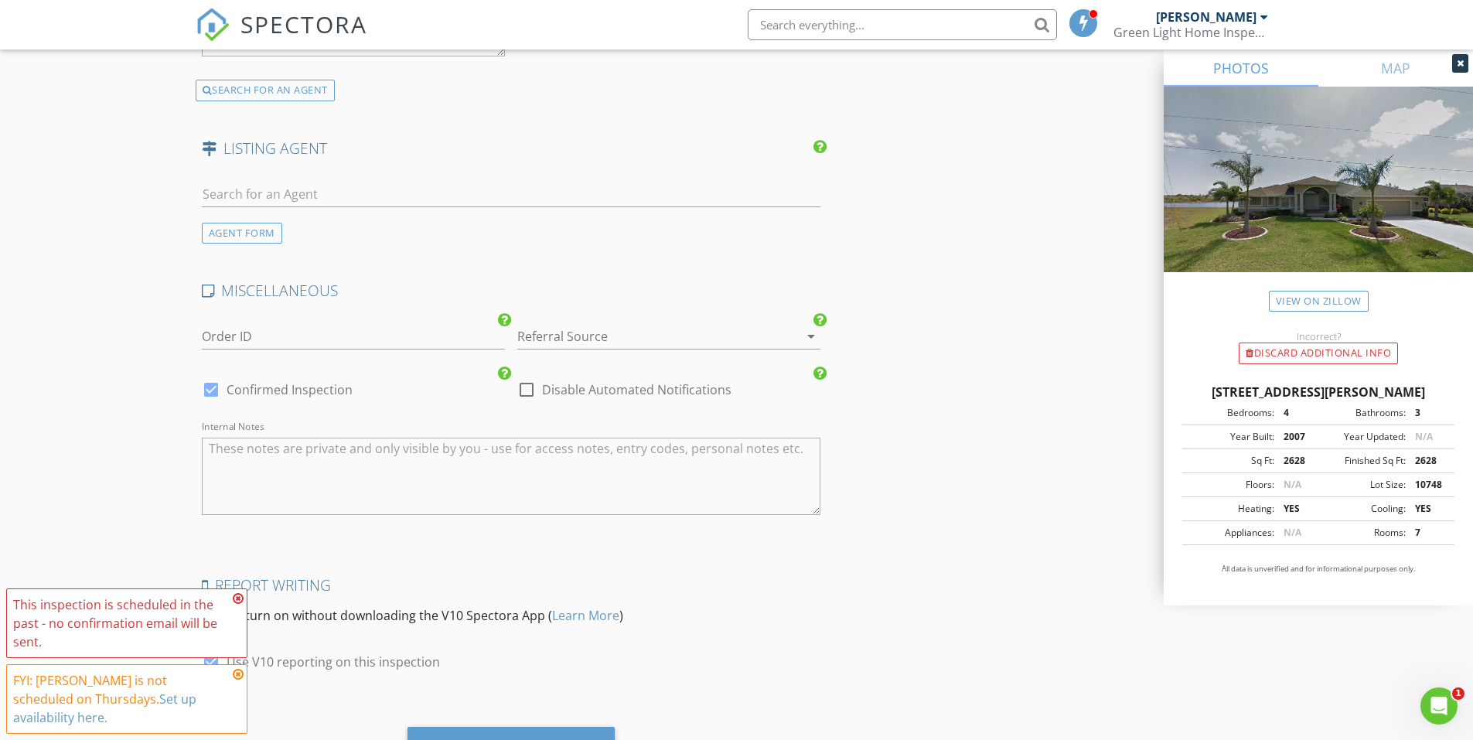
scroll to position [2319, 0]
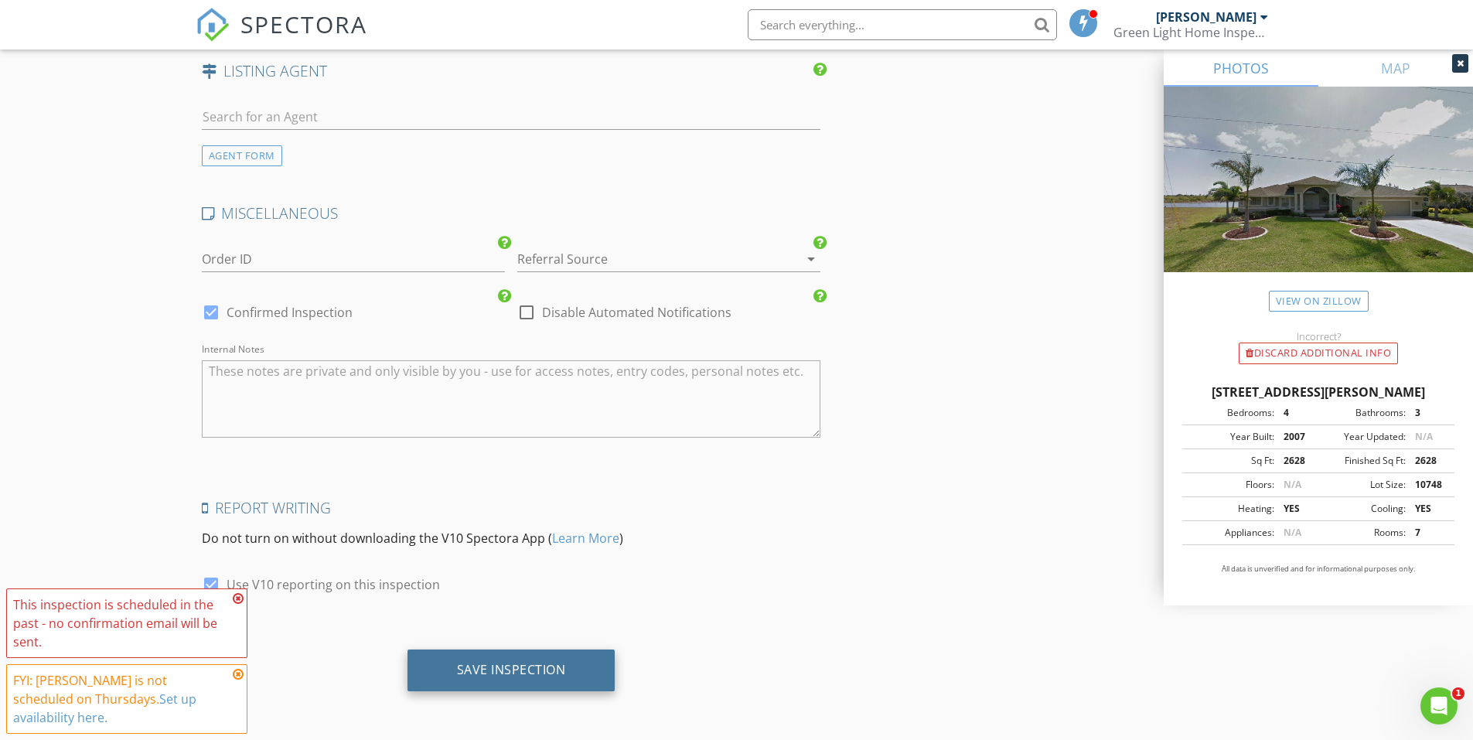
click at [517, 680] on div "Save Inspection" at bounding box center [511, 671] width 208 height 42
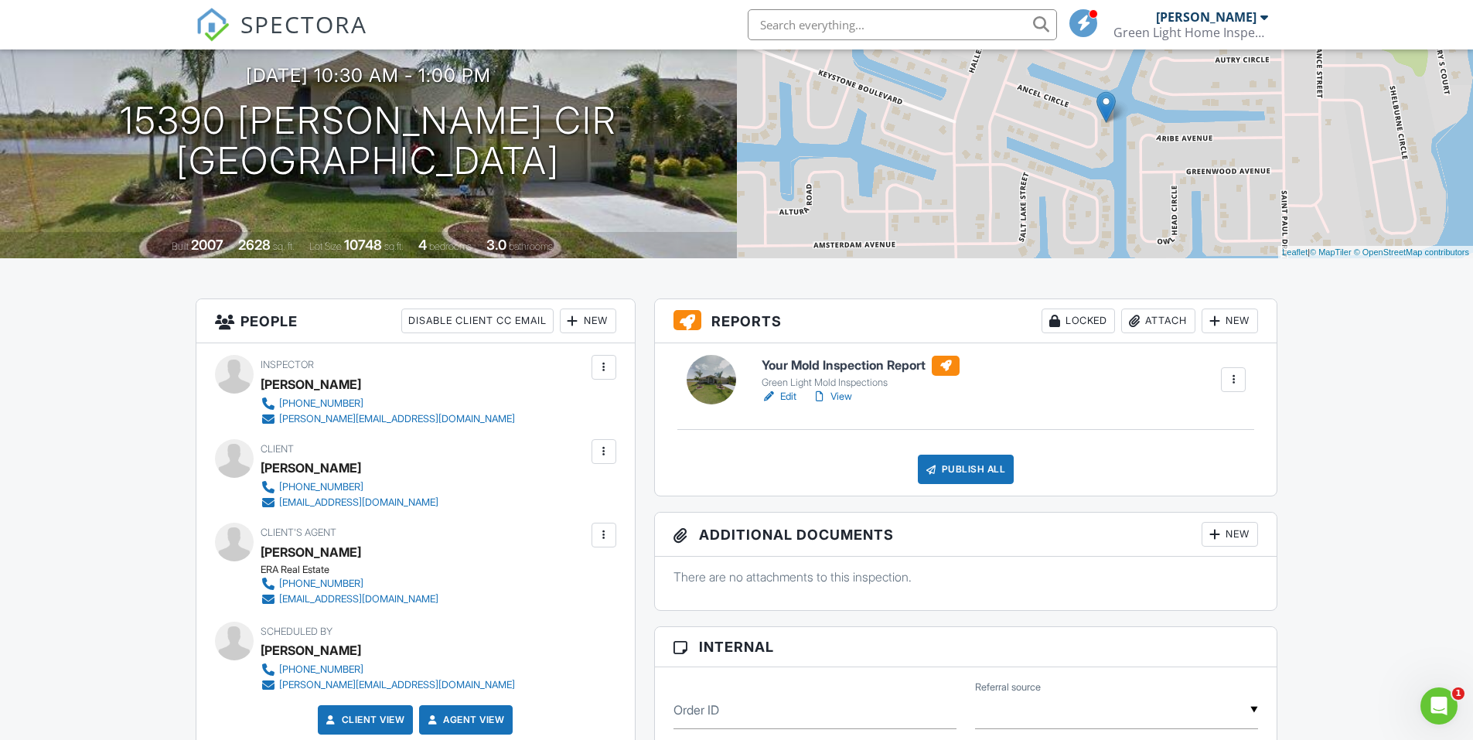
click at [786, 399] on link "Edit" at bounding box center [779, 396] width 35 height 15
